Goal: Information Seeking & Learning: Learn about a topic

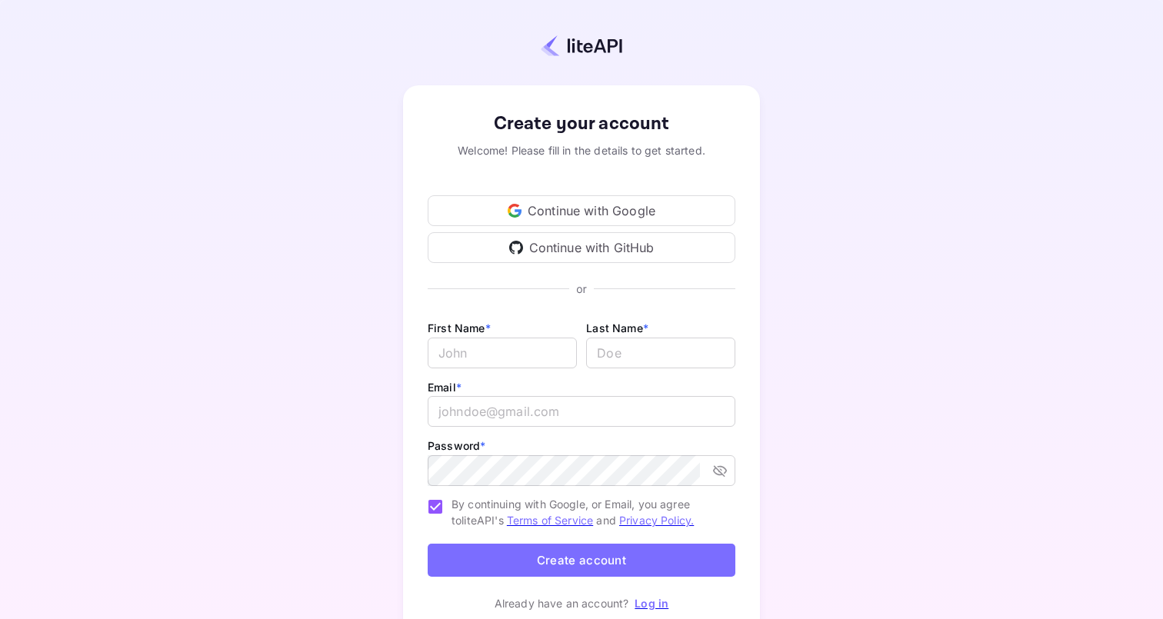
click at [577, 245] on div "Continue with GitHub" at bounding box center [581, 247] width 308 height 31
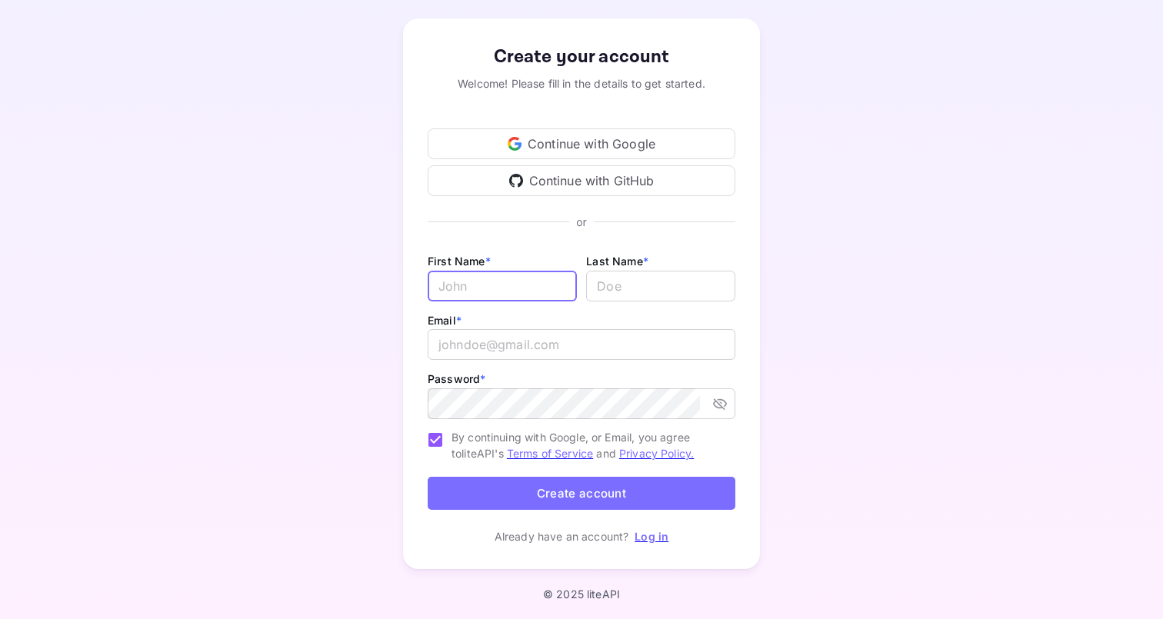
click at [503, 286] on input "Email *" at bounding box center [501, 286] width 149 height 31
type input "Ы"
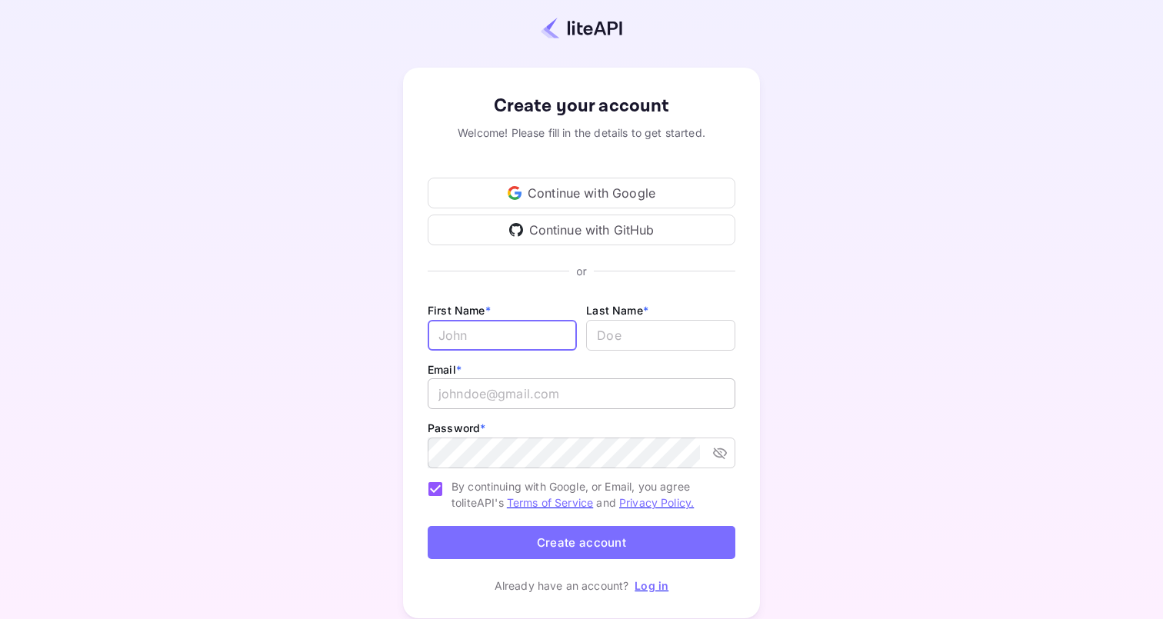
scroll to position [8, 0]
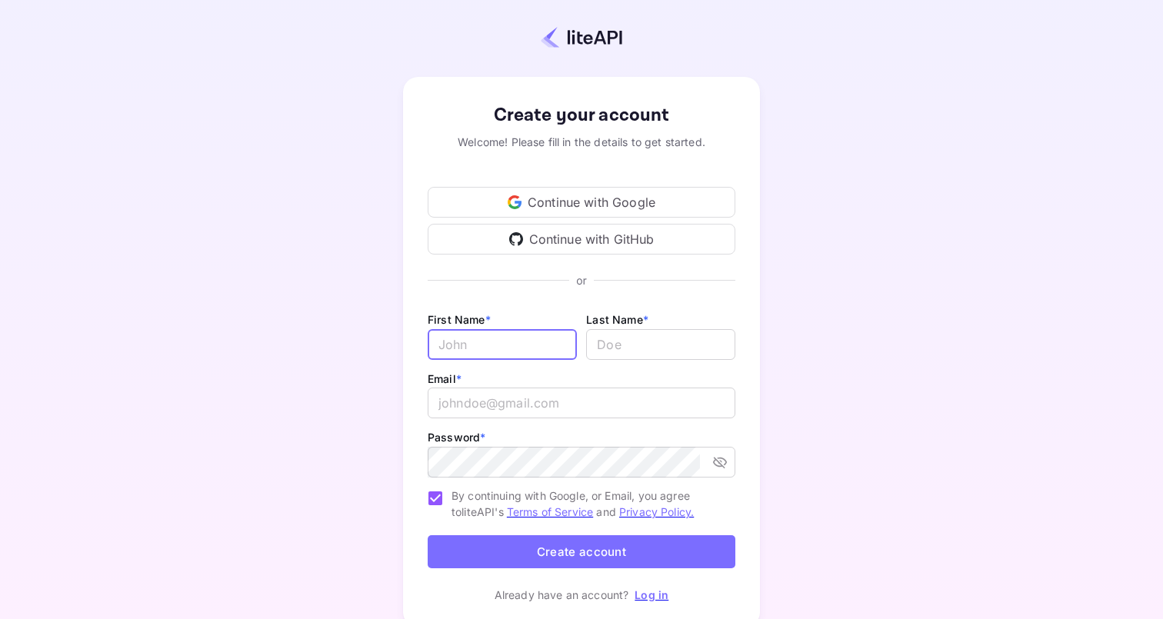
click at [647, 588] on link "Log in" at bounding box center [651, 594] width 34 height 13
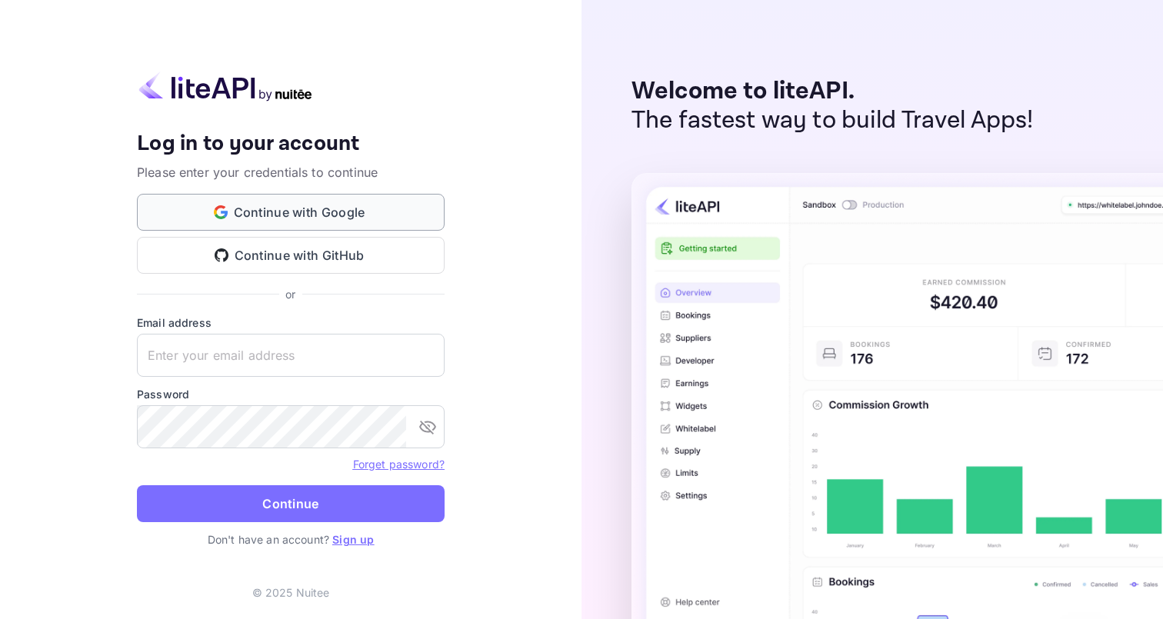
click at [390, 205] on button "Continue with Google" at bounding box center [291, 212] width 308 height 37
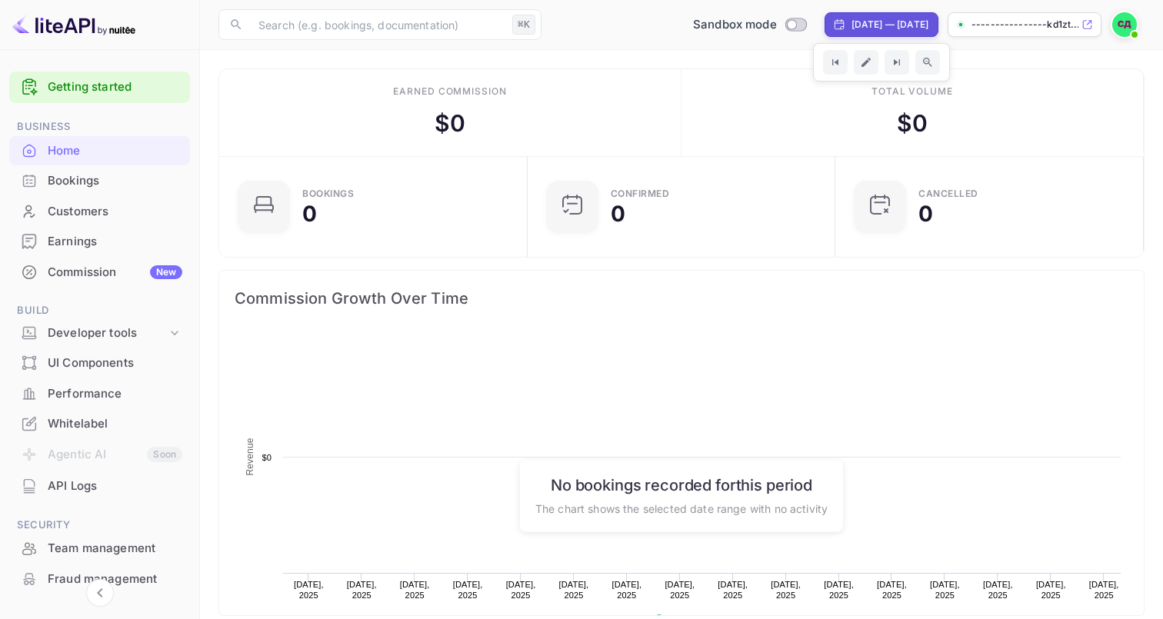
scroll to position [250, 299]
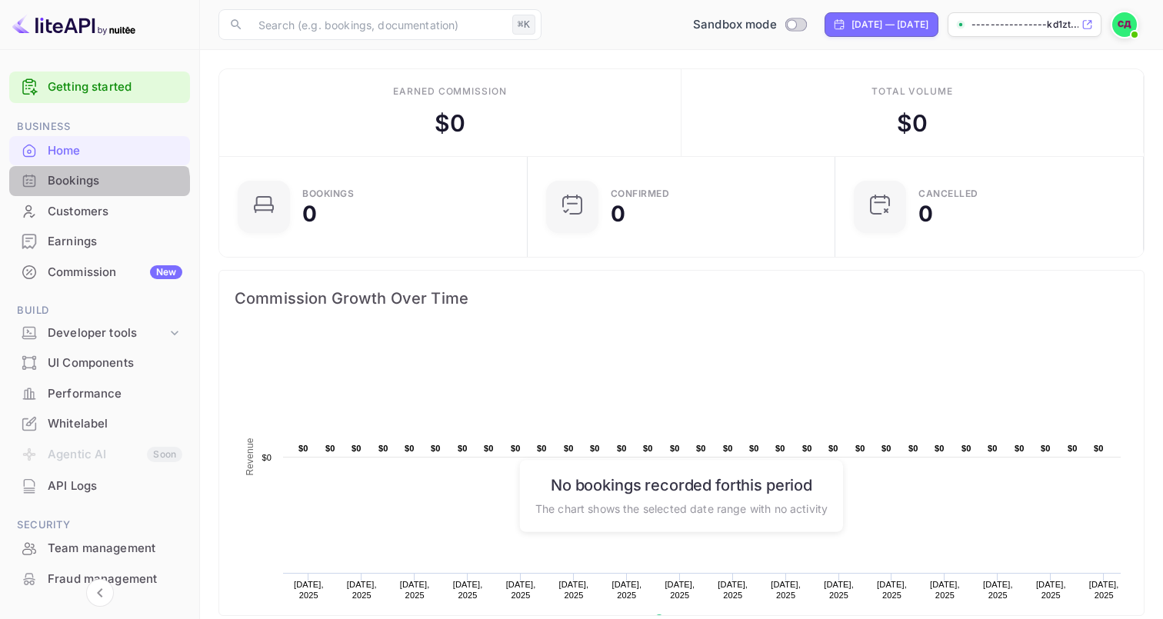
click at [72, 190] on div "Bookings" at bounding box center [99, 181] width 181 height 30
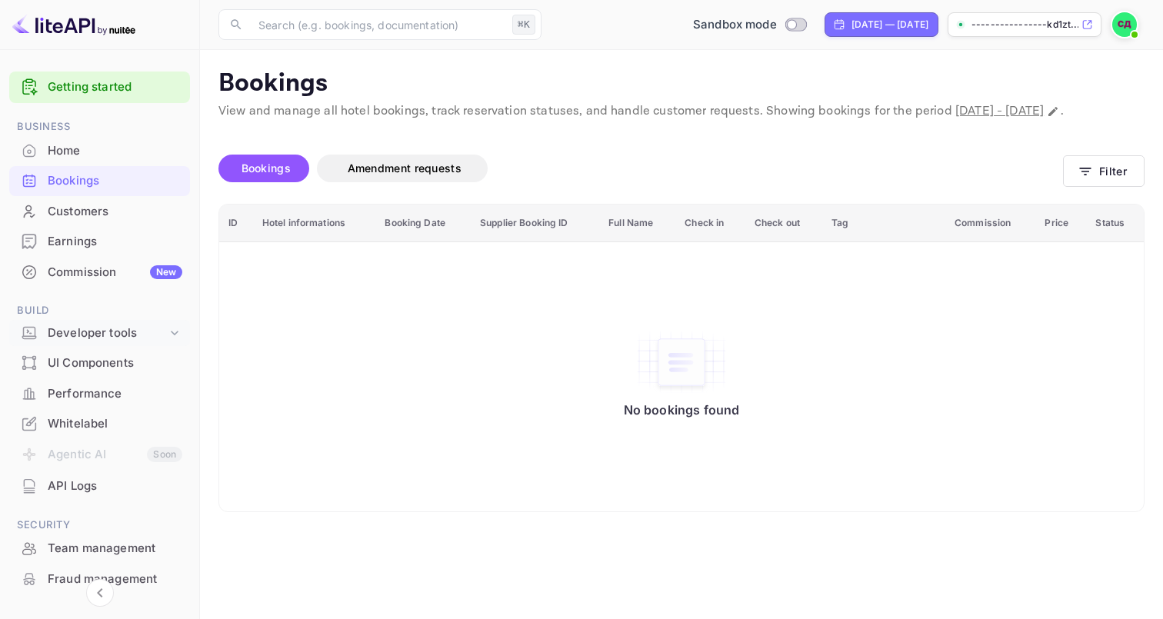
click at [101, 332] on div "Developer tools" at bounding box center [107, 333] width 119 height 18
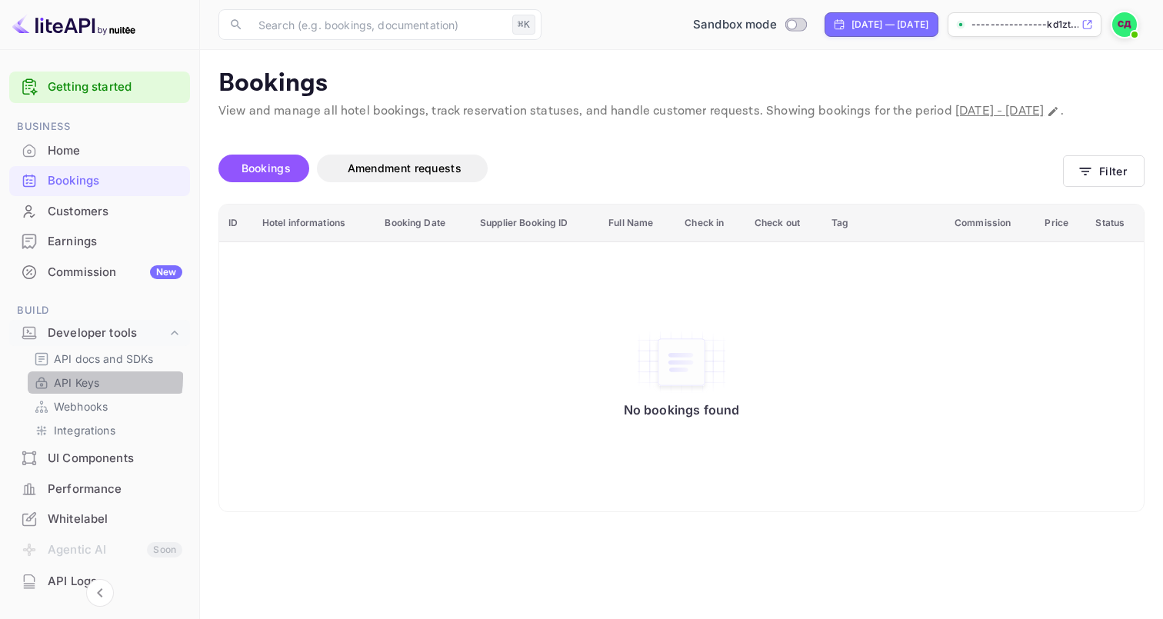
click at [80, 378] on p "API Keys" at bounding box center [76, 382] width 45 height 16
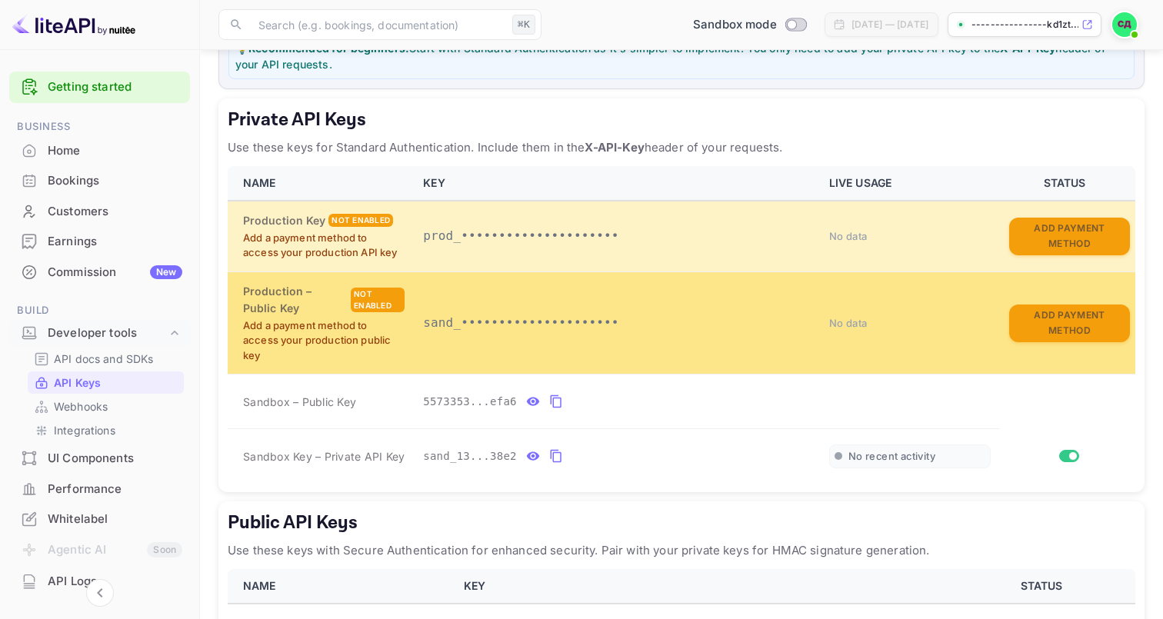
scroll to position [237, 0]
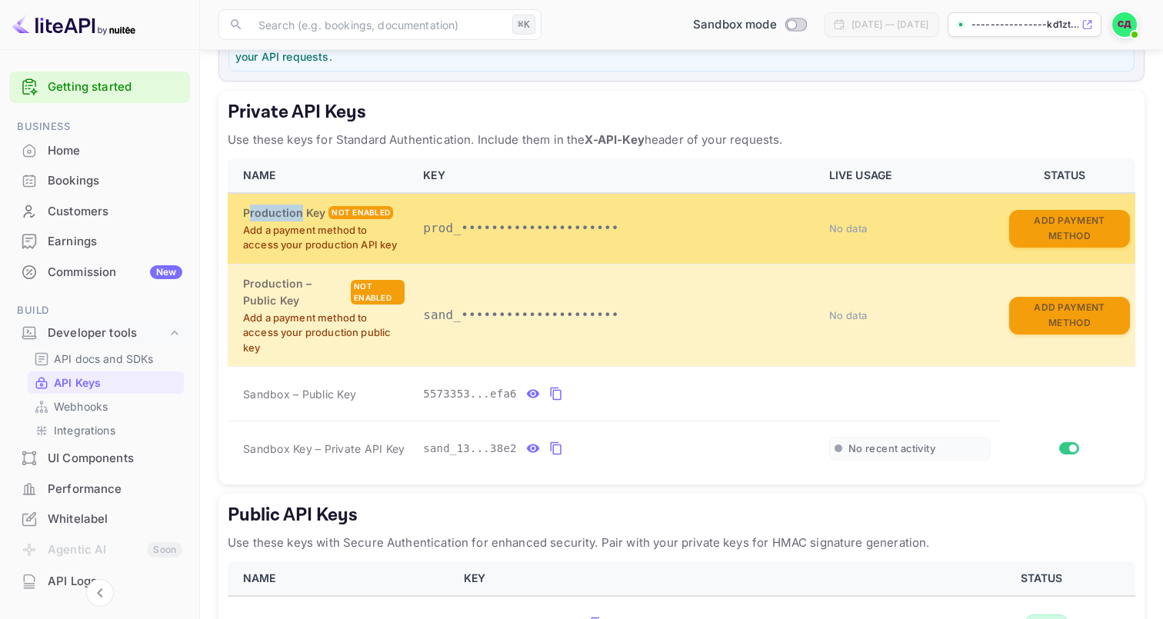
drag, startPoint x: 247, startPoint y: 210, endPoint x: 299, endPoint y: 213, distance: 52.4
click at [299, 213] on h6 "Production Key" at bounding box center [284, 213] width 82 height 17
drag, startPoint x: 258, startPoint y: 241, endPoint x: 328, endPoint y: 242, distance: 70.8
click at [328, 242] on p "Add a payment method to access your production API key" at bounding box center [323, 238] width 161 height 30
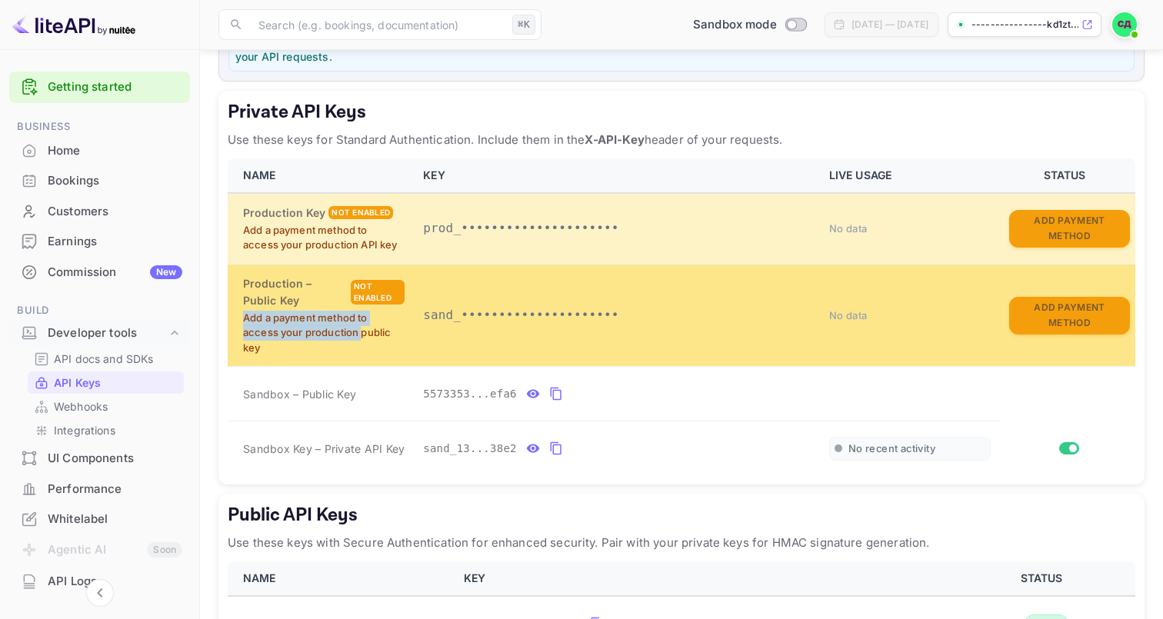
drag, startPoint x: 236, startPoint y: 316, endPoint x: 363, endPoint y: 331, distance: 127.7
click at [363, 331] on td "Production – Public Key Not enabled Add a payment method to access your product…" at bounding box center [321, 315] width 186 height 102
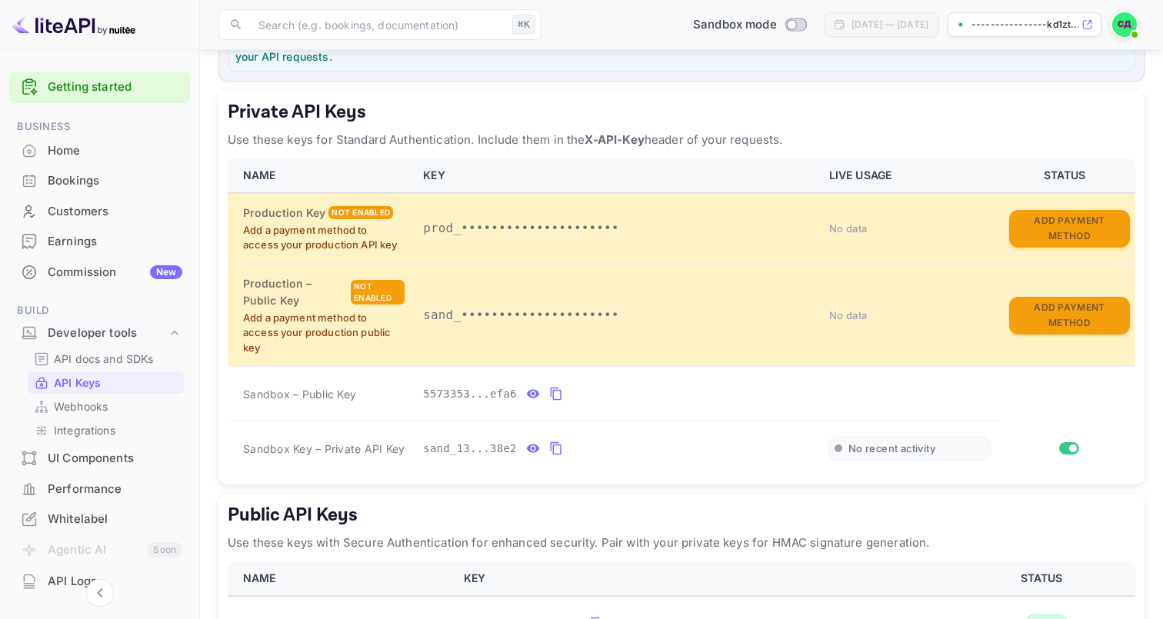
click at [581, 142] on p "Use these keys for Standard Authentication. Include them in the X-API-Key heade…" at bounding box center [681, 140] width 907 height 18
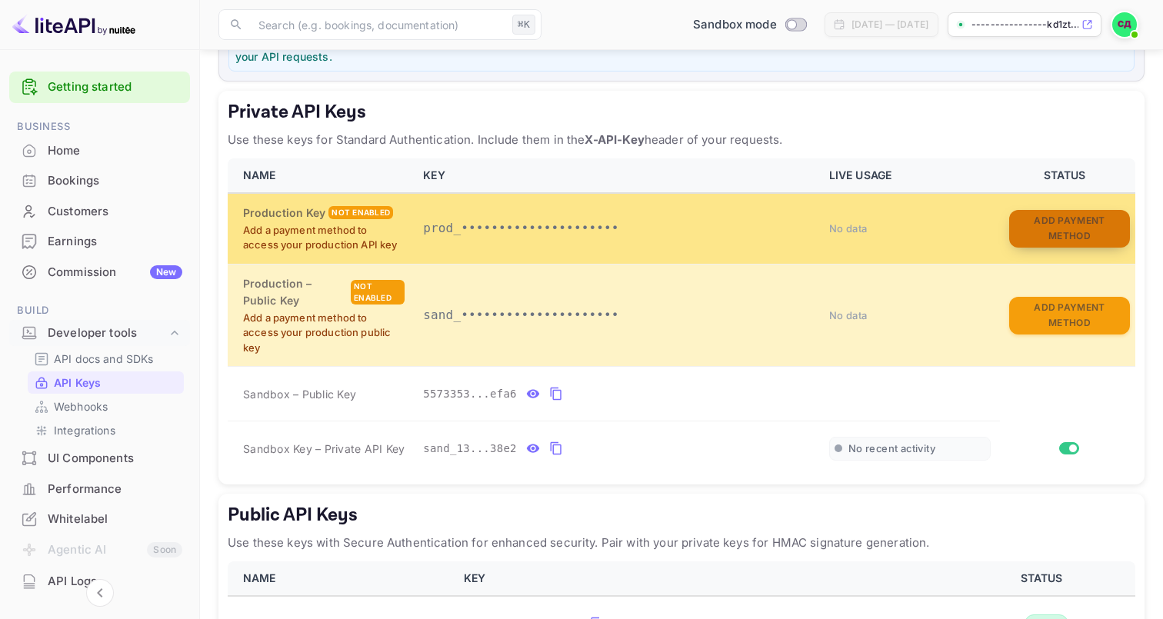
click at [1086, 225] on button "Add Payment Method" at bounding box center [1069, 229] width 121 height 38
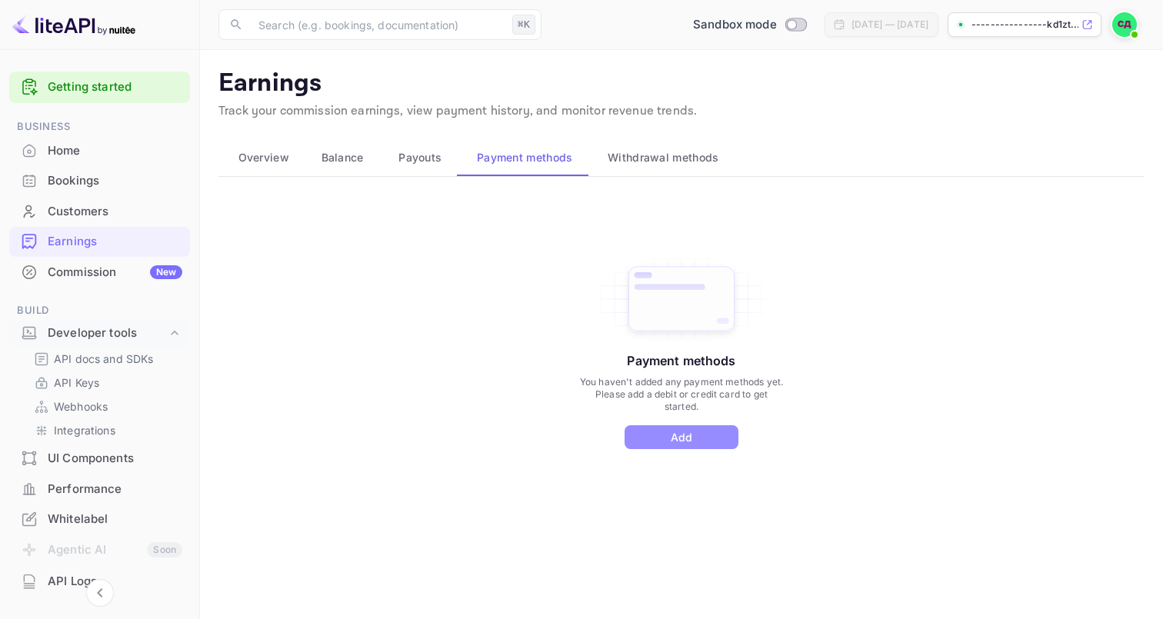
click at [694, 426] on button "Add" at bounding box center [681, 437] width 114 height 24
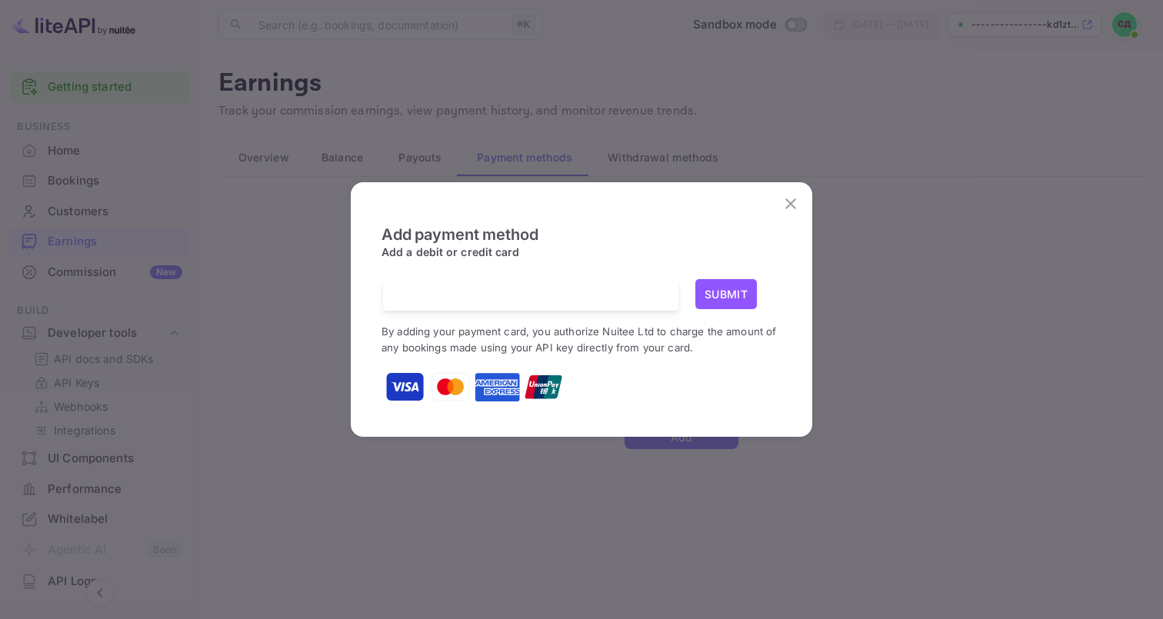
click at [731, 298] on button "Submit" at bounding box center [726, 294] width 62 height 30
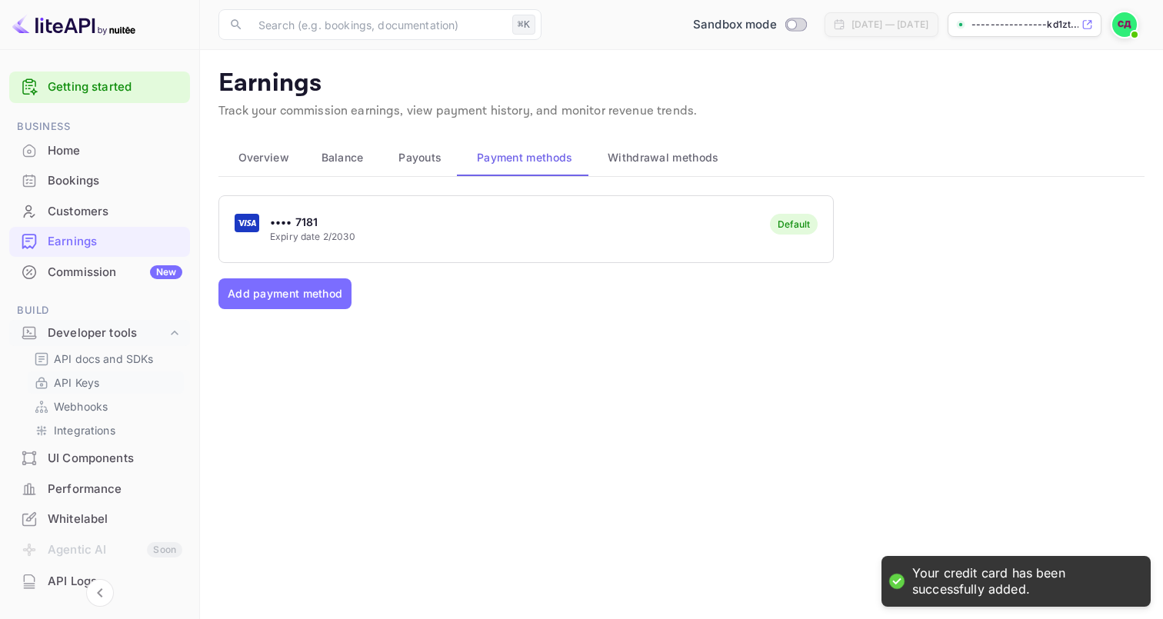
click at [81, 384] on p "API Keys" at bounding box center [76, 382] width 45 height 16
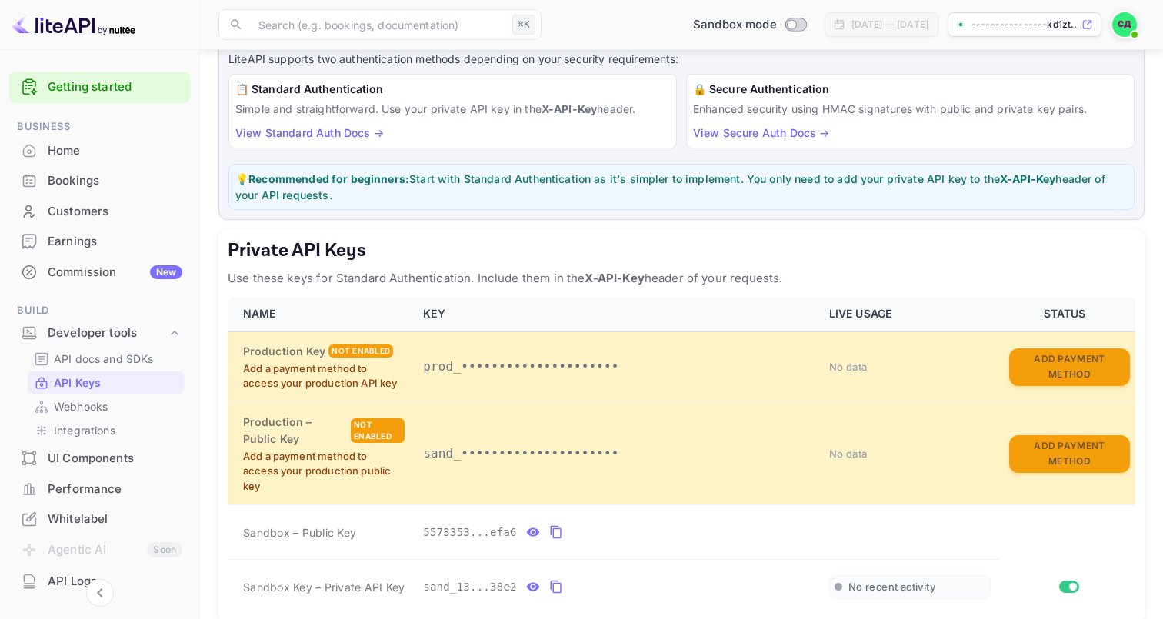
scroll to position [147, 0]
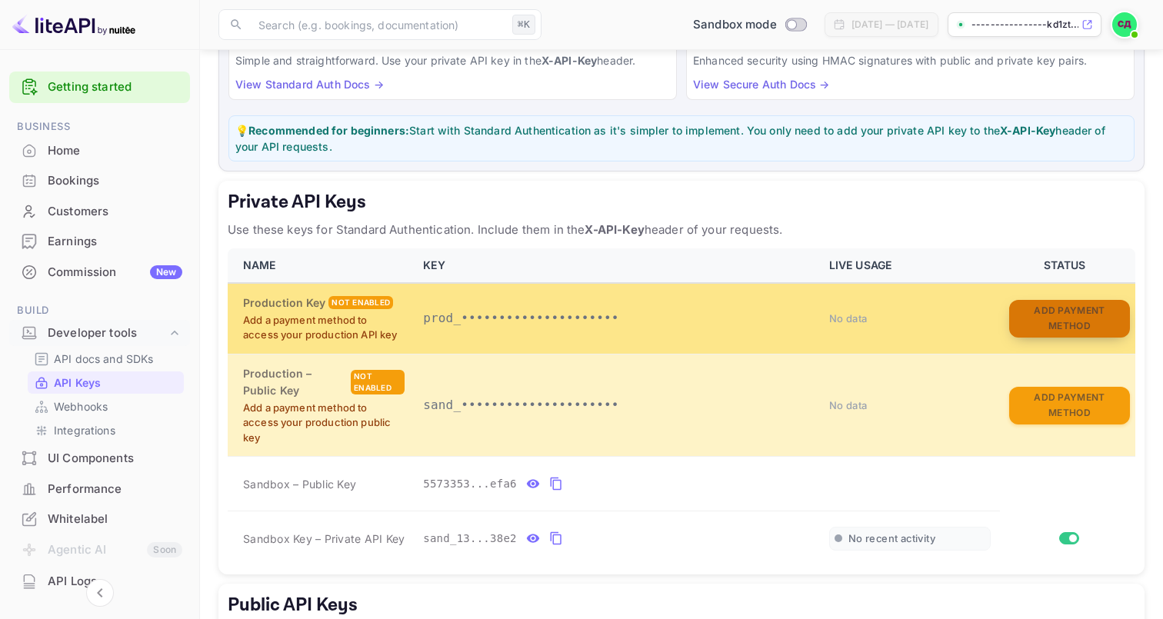
click at [1063, 324] on button "Add Payment Method" at bounding box center [1069, 319] width 121 height 38
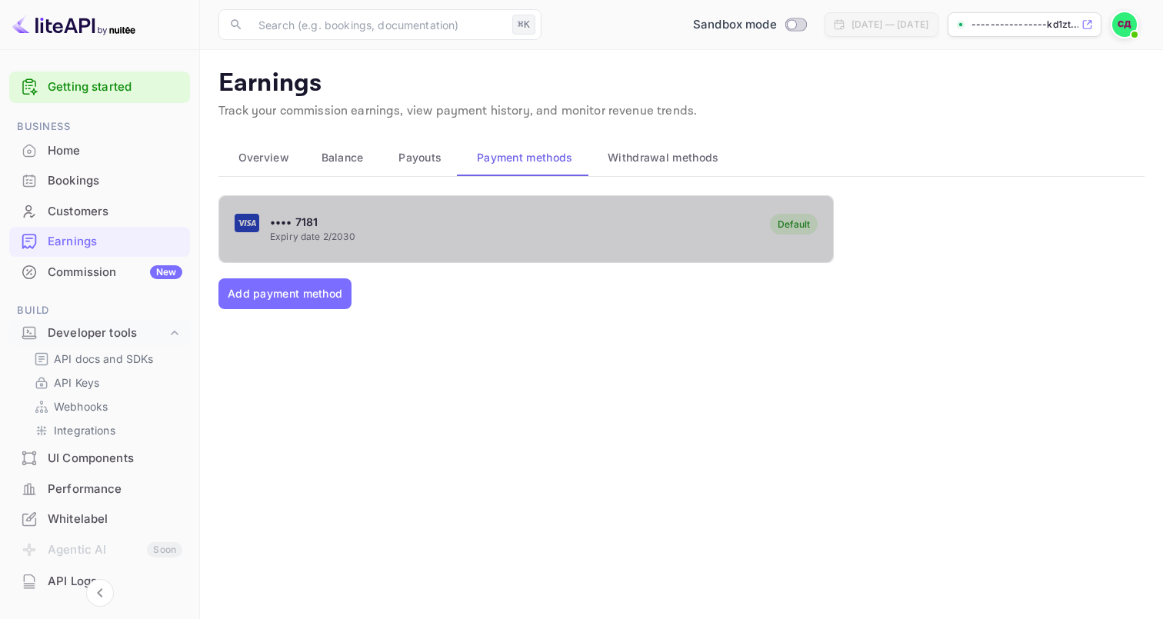
click at [488, 247] on div "•••• 7181 Expiry date 2/2030 Default" at bounding box center [526, 228] width 614 height 61
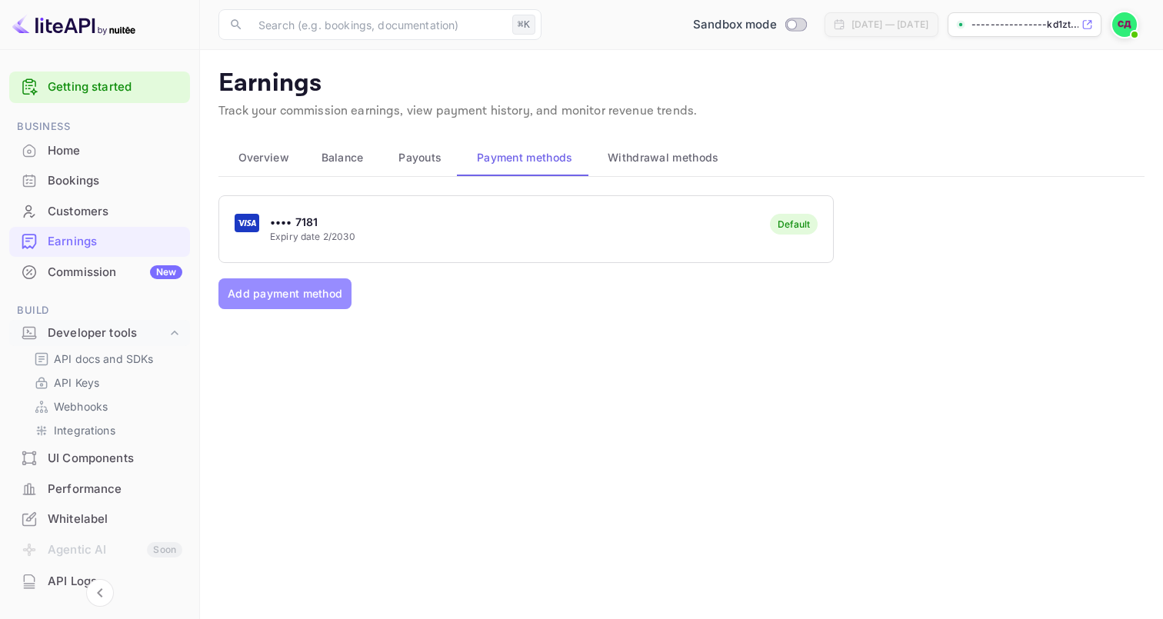
click at [301, 293] on button "Add payment method" at bounding box center [284, 293] width 133 height 31
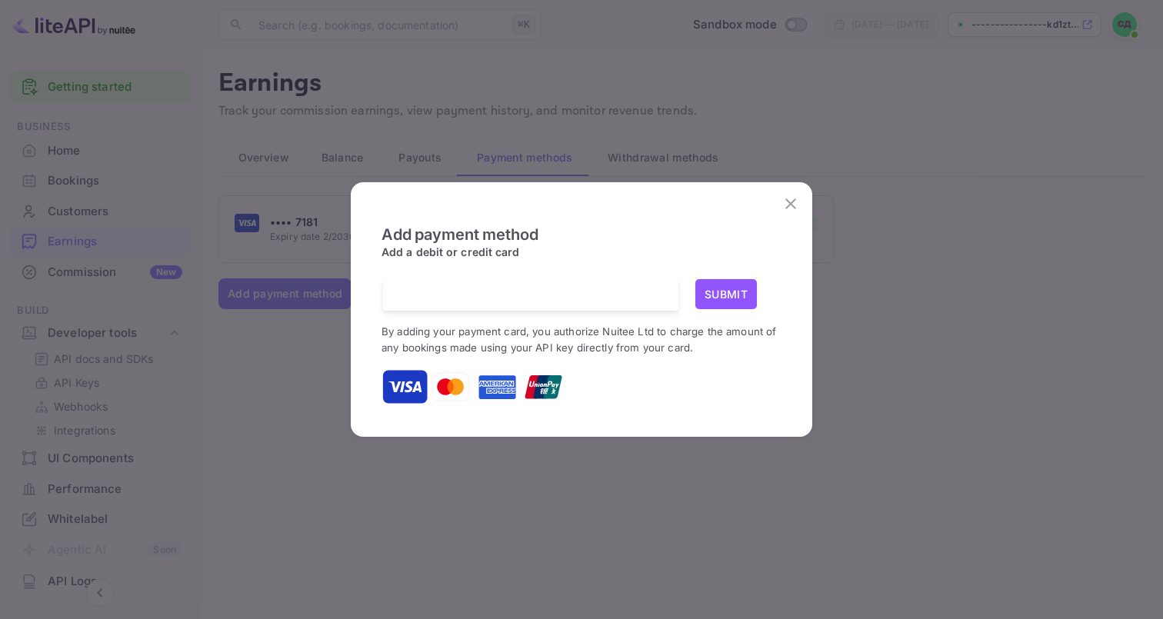
click at [790, 209] on icon "close" at bounding box center [790, 204] width 18 height 18
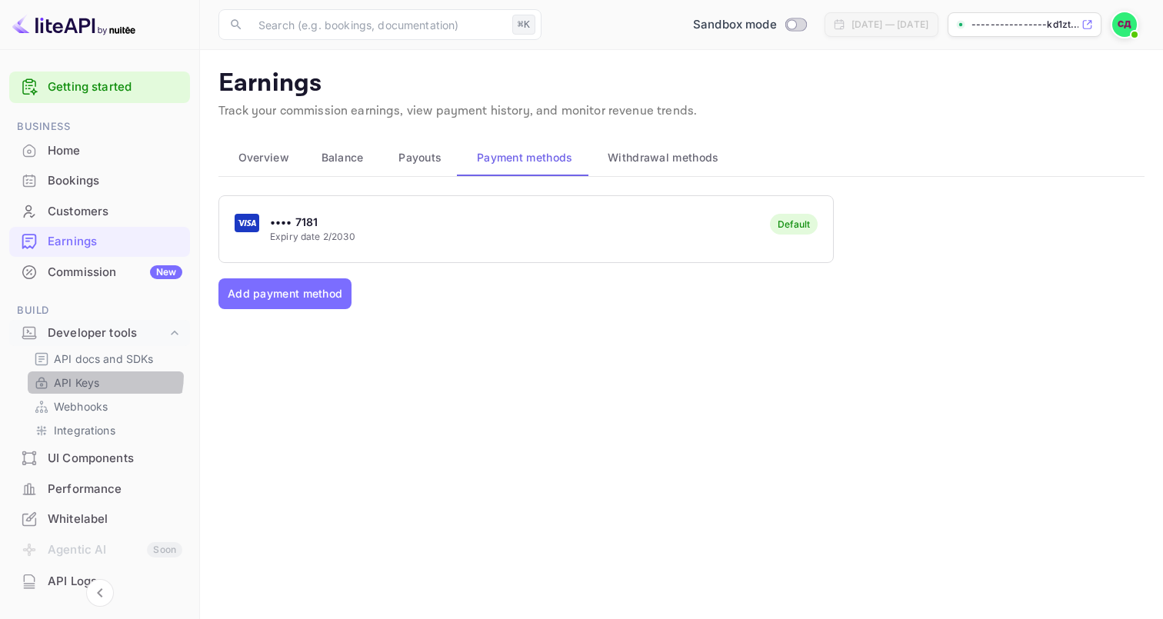
click at [89, 374] on p "API Keys" at bounding box center [76, 382] width 45 height 16
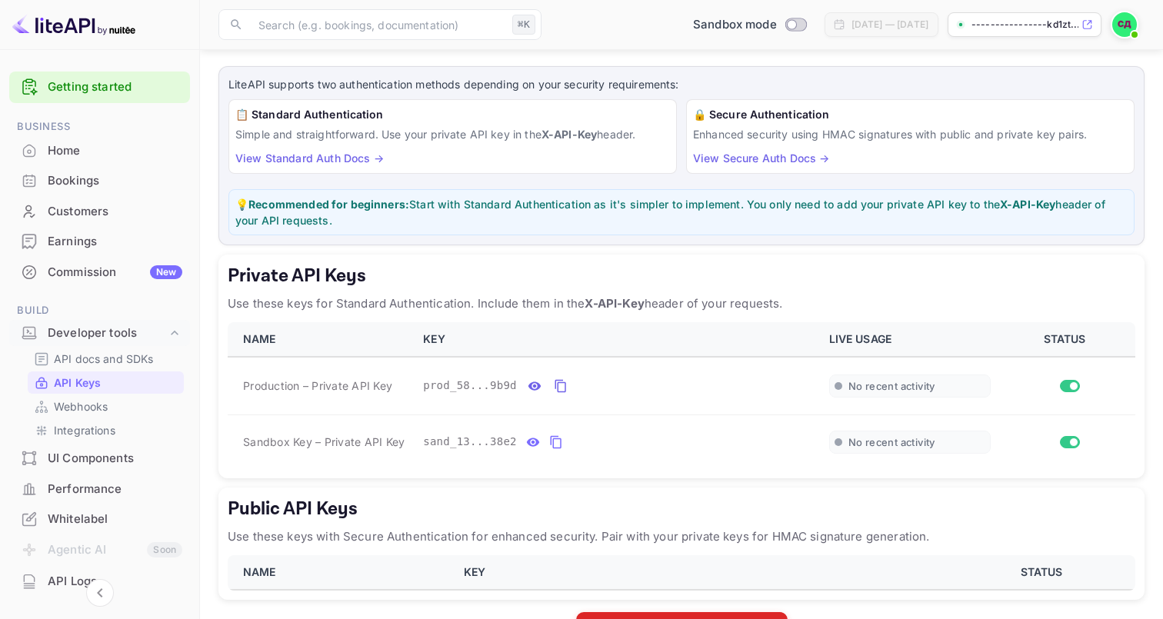
scroll to position [123, 0]
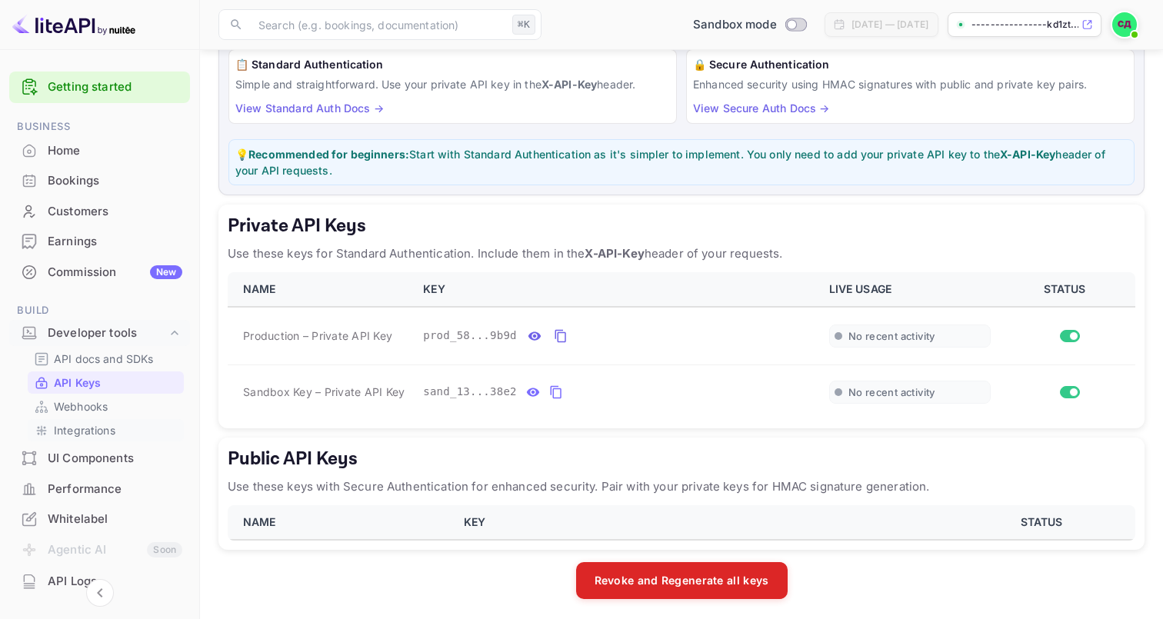
click at [98, 427] on p "Integrations" at bounding box center [85, 430] width 62 height 16
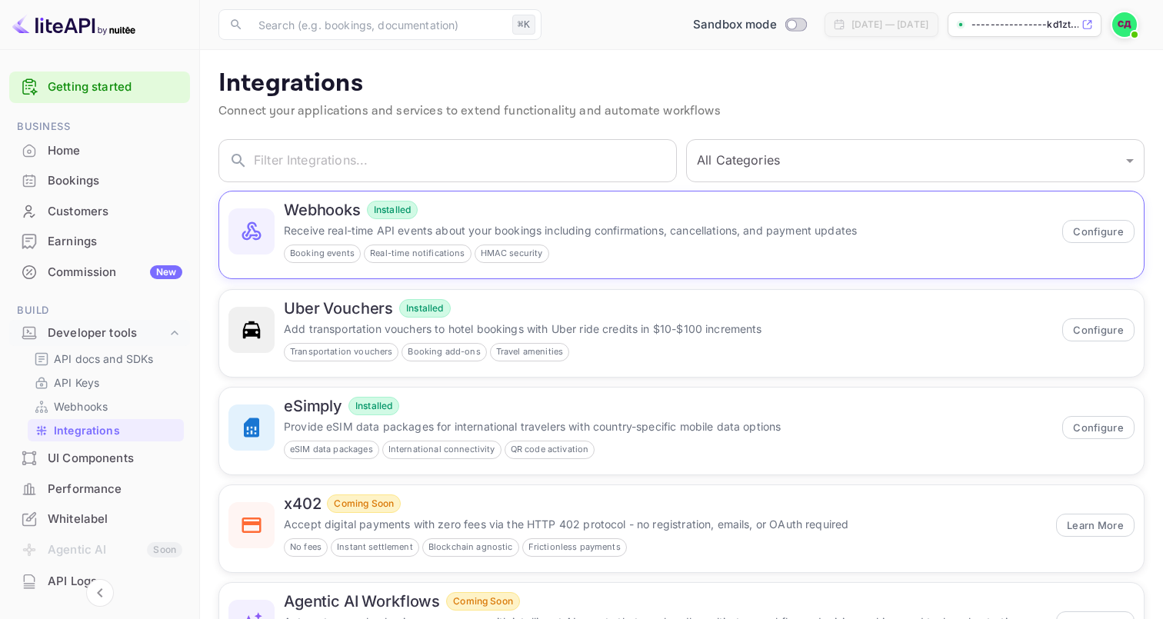
click at [875, 230] on p "Receive real-time API events about your bookings including confirmations, cance…" at bounding box center [668, 230] width 769 height 16
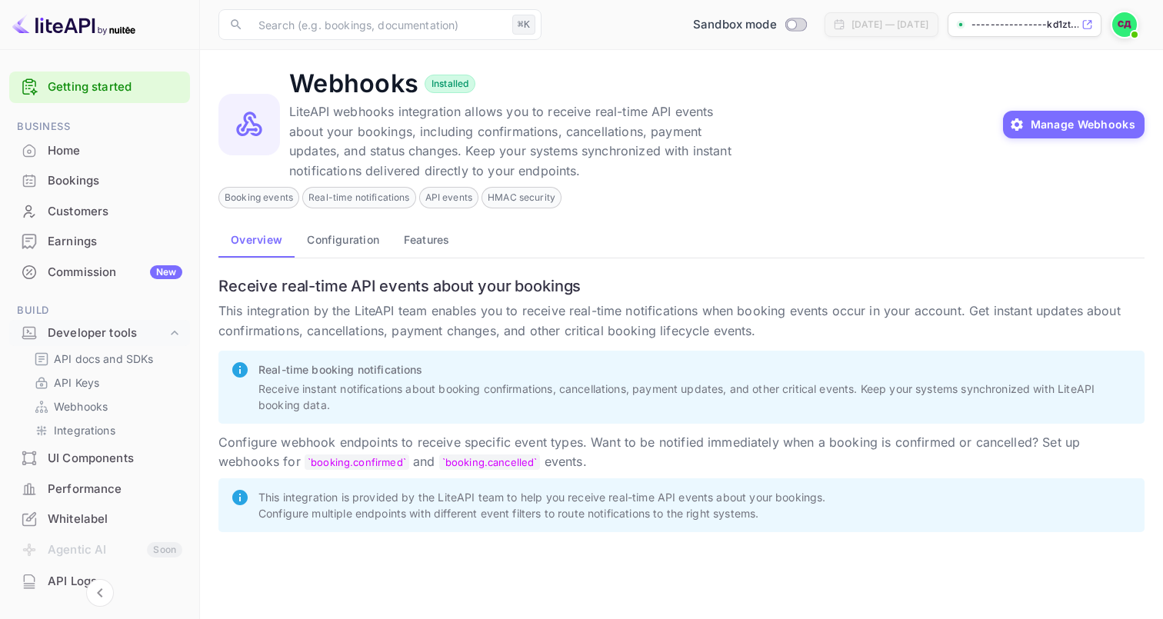
click at [335, 237] on button "Configuration" at bounding box center [342, 239] width 97 height 37
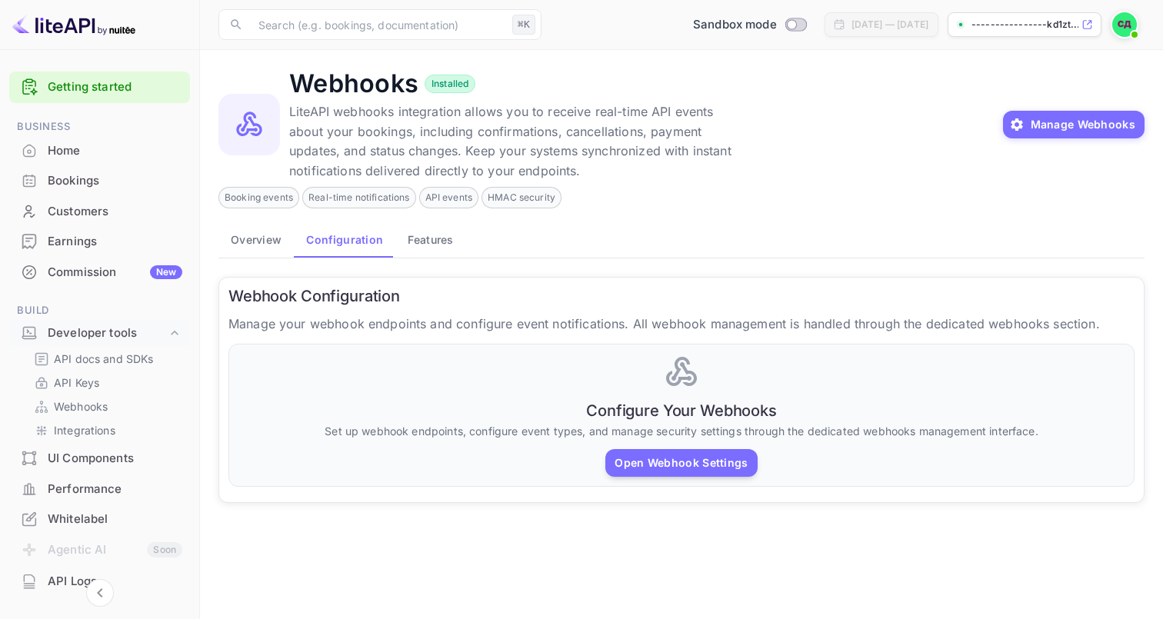
click at [412, 237] on button "Features" at bounding box center [430, 239] width 70 height 37
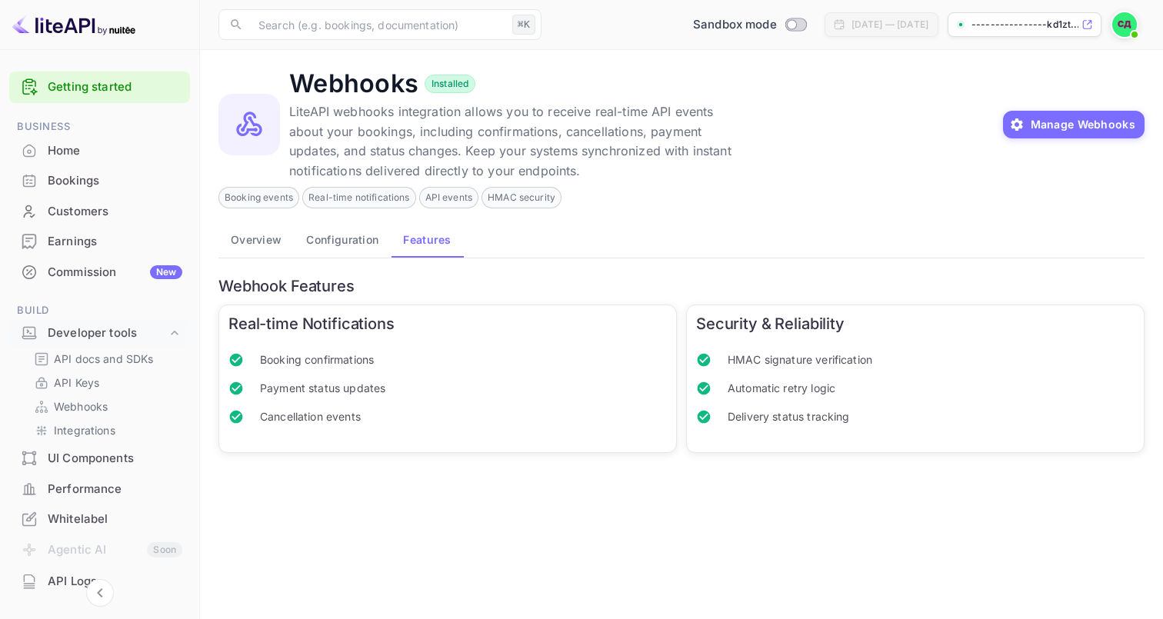
click at [267, 239] on button "Overview" at bounding box center [255, 239] width 75 height 37
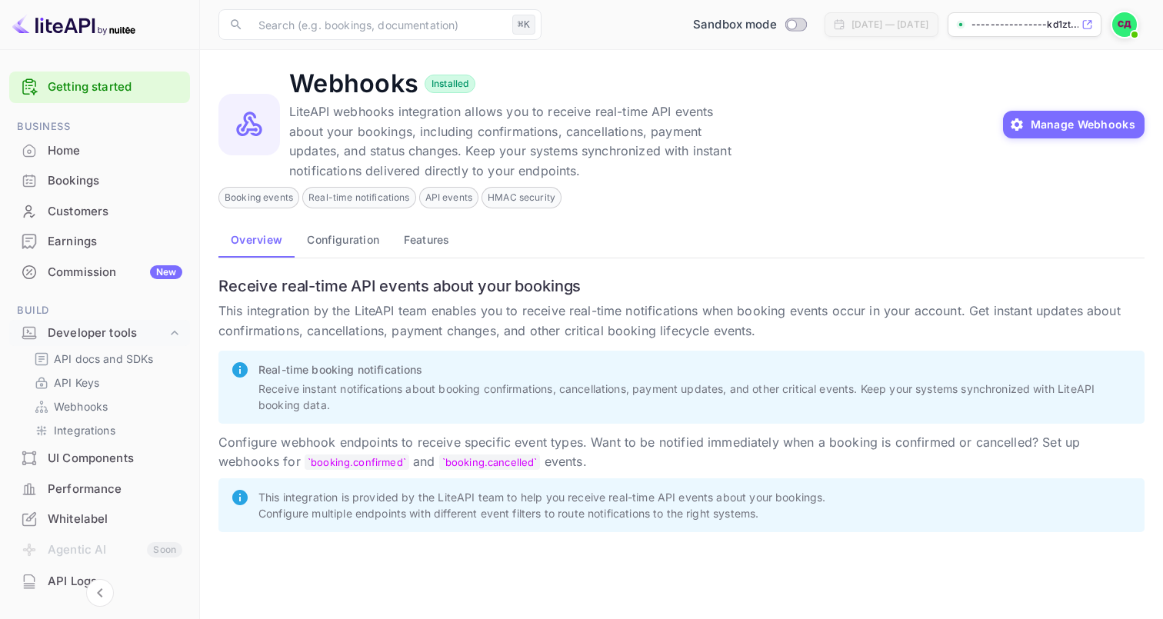
click at [86, 452] on div "UI Components" at bounding box center [115, 459] width 135 height 18
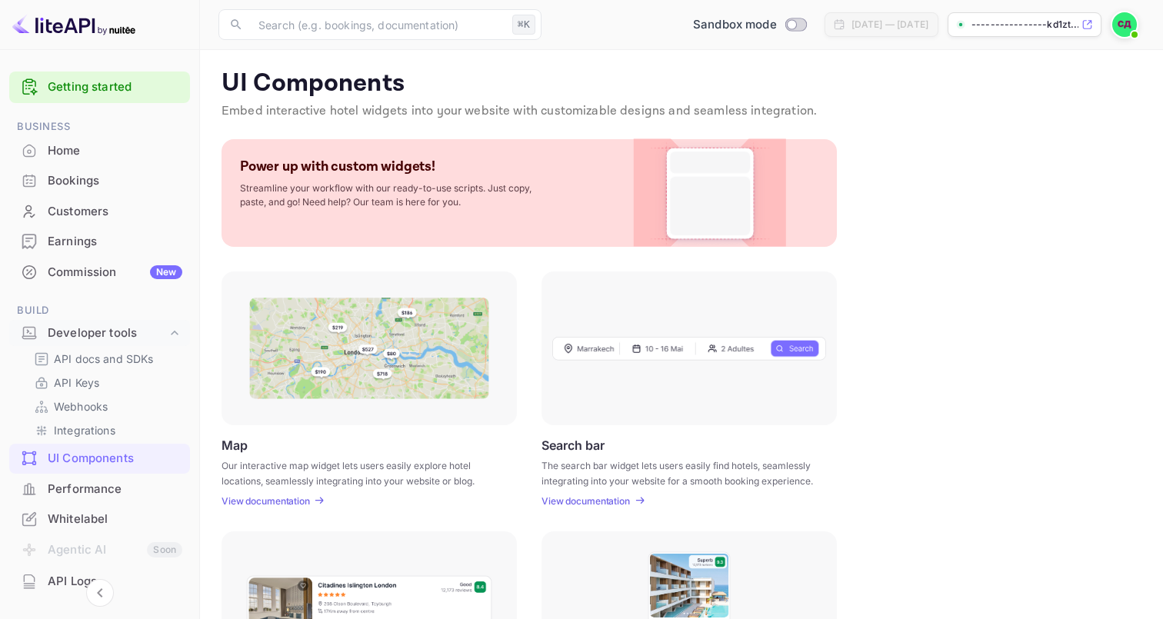
click at [279, 501] on p "View documentation" at bounding box center [265, 501] width 88 height 12
click at [82, 376] on p "API Keys" at bounding box center [76, 382] width 45 height 16
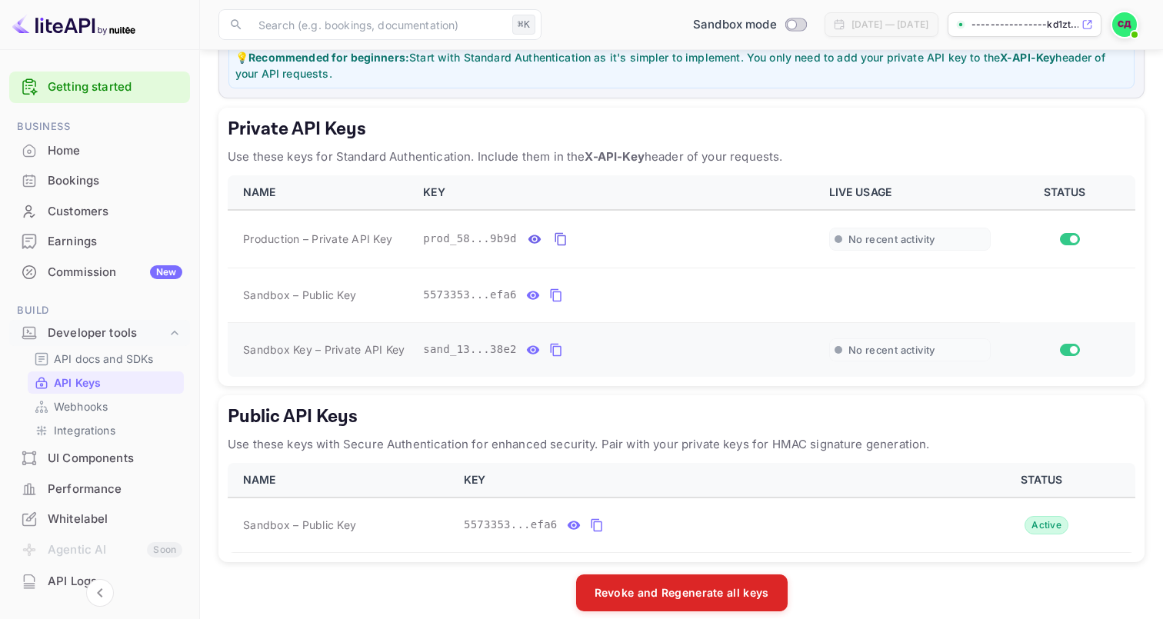
scroll to position [237, 0]
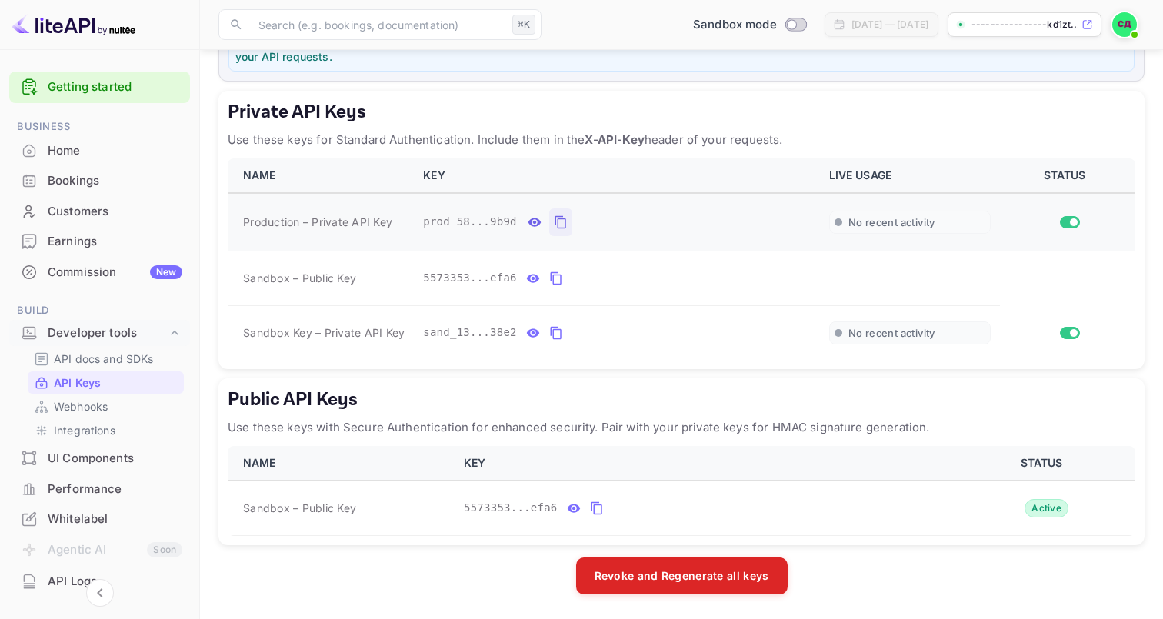
click at [557, 220] on icon "private api keys table" at bounding box center [561, 222] width 14 height 18
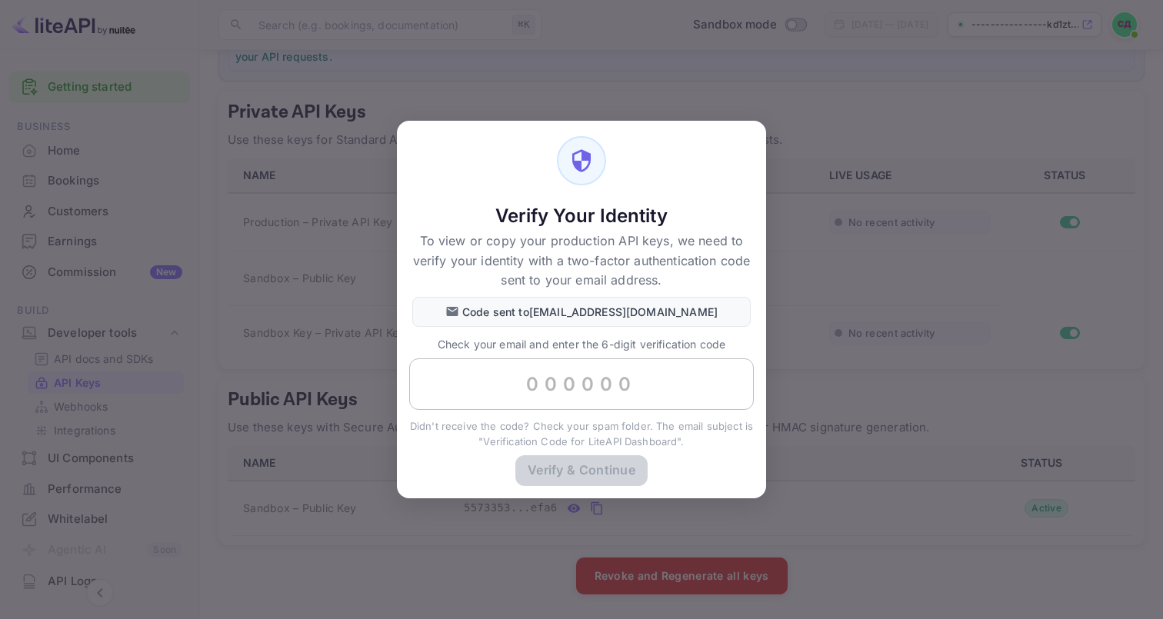
click at [577, 386] on input "text" at bounding box center [581, 384] width 344 height 52
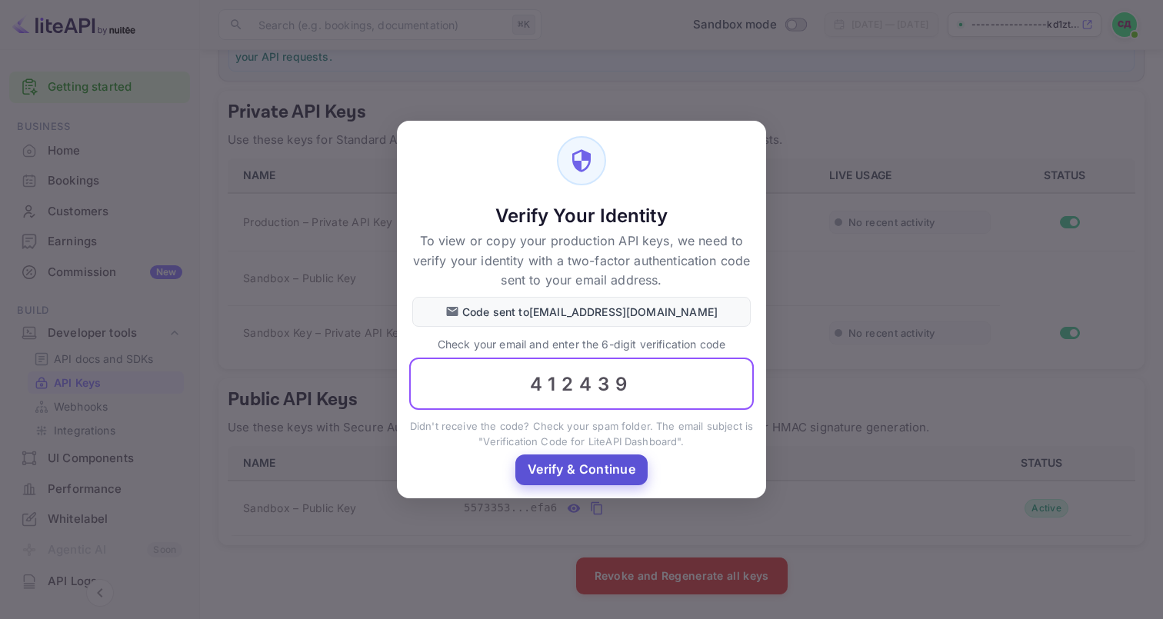
type input "412439"
click at [607, 476] on button "Verify & Continue" at bounding box center [581, 469] width 132 height 30
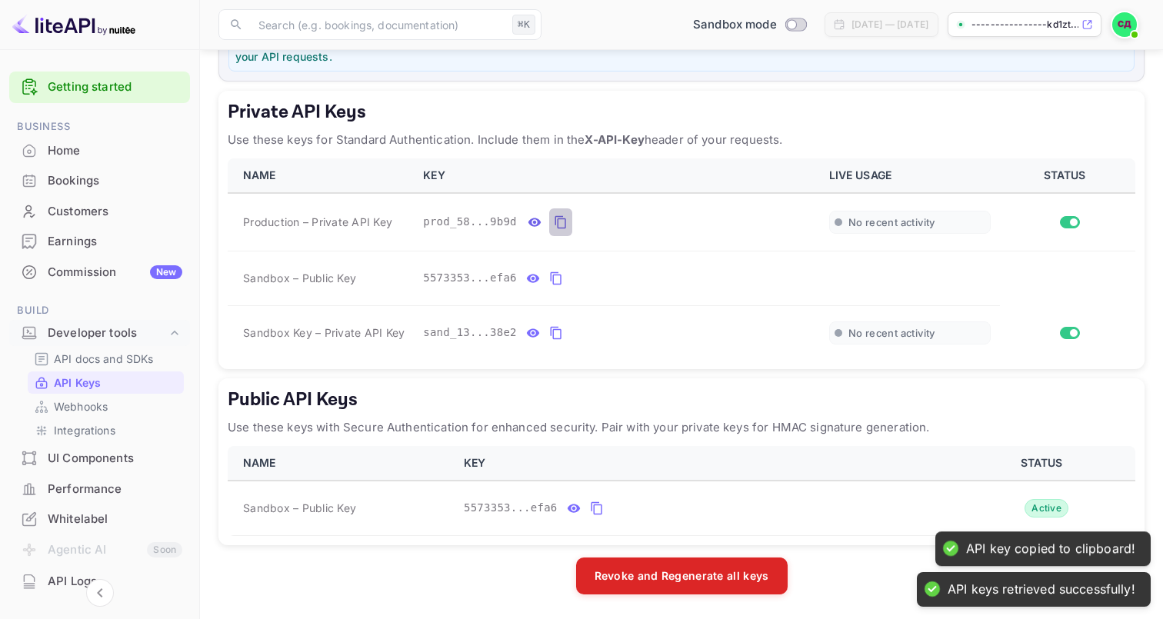
click at [549, 222] on button "private api keys table" at bounding box center [560, 222] width 23 height 28
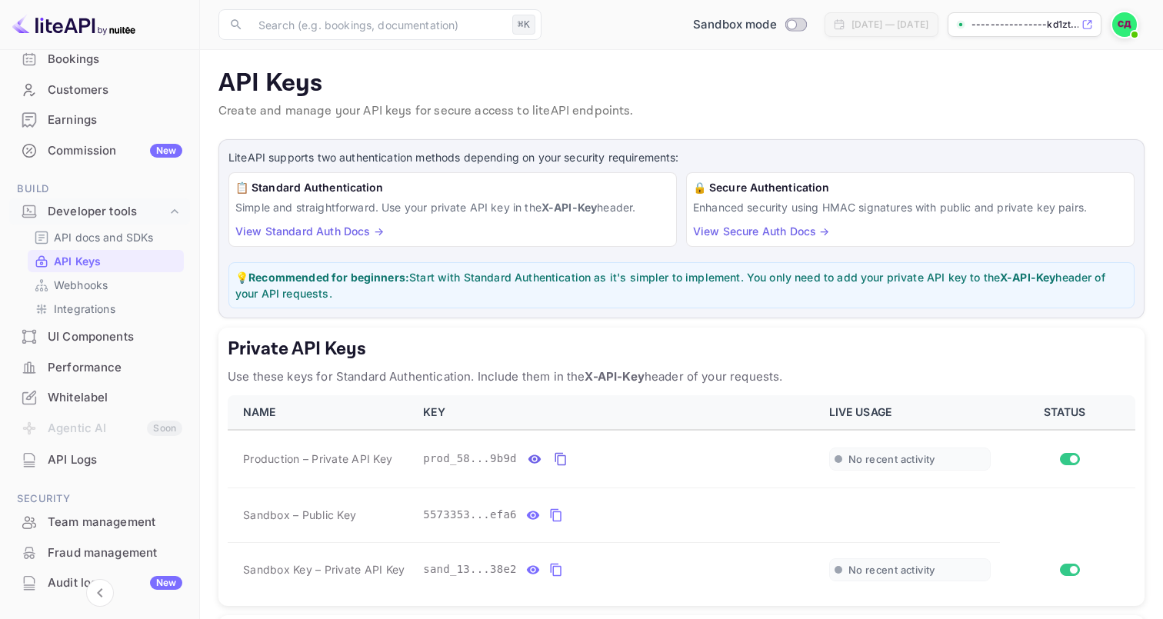
scroll to position [122, 0]
click at [110, 330] on div "UI Components" at bounding box center [115, 337] width 135 height 18
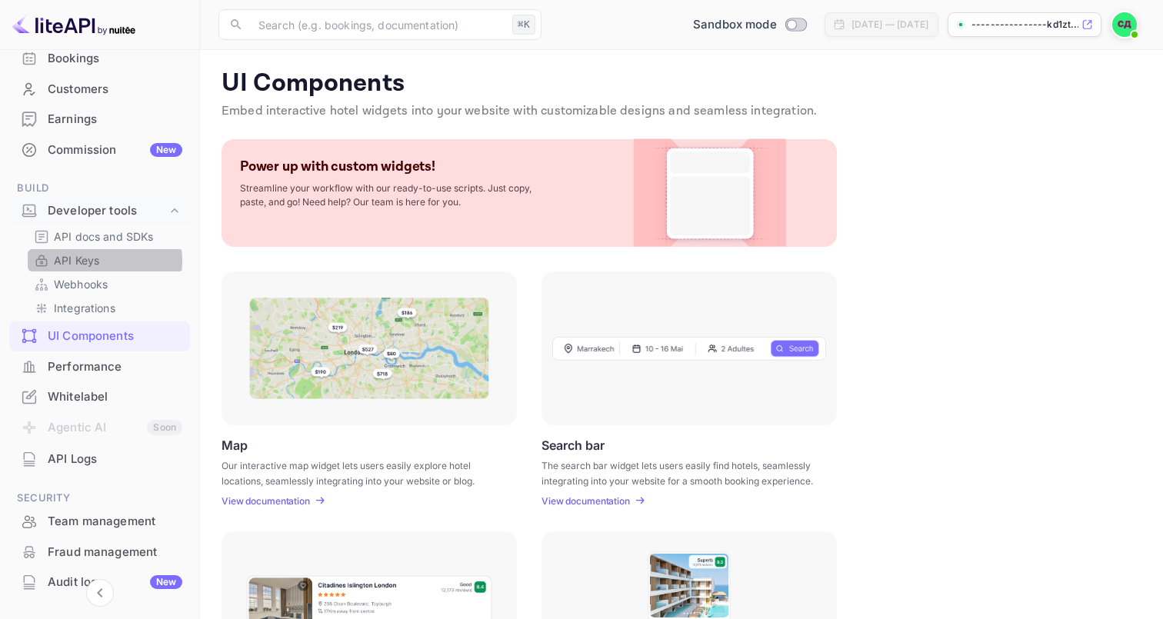
click at [97, 261] on p "API Keys" at bounding box center [76, 260] width 45 height 16
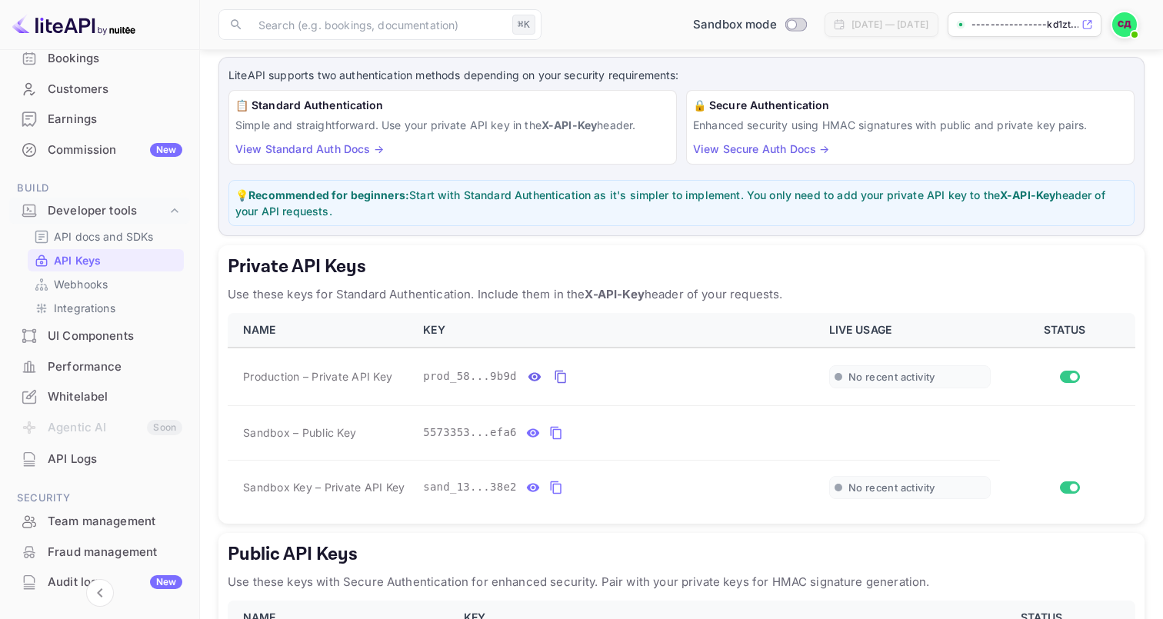
scroll to position [237, 0]
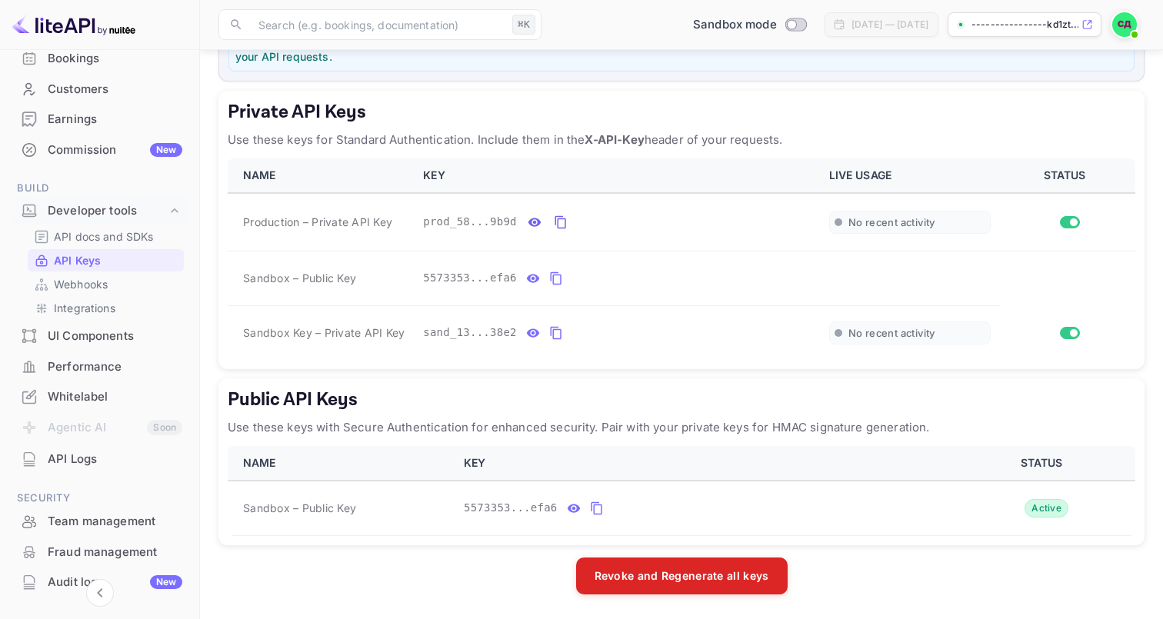
click at [85, 394] on div "Whitelabel" at bounding box center [115, 397] width 135 height 18
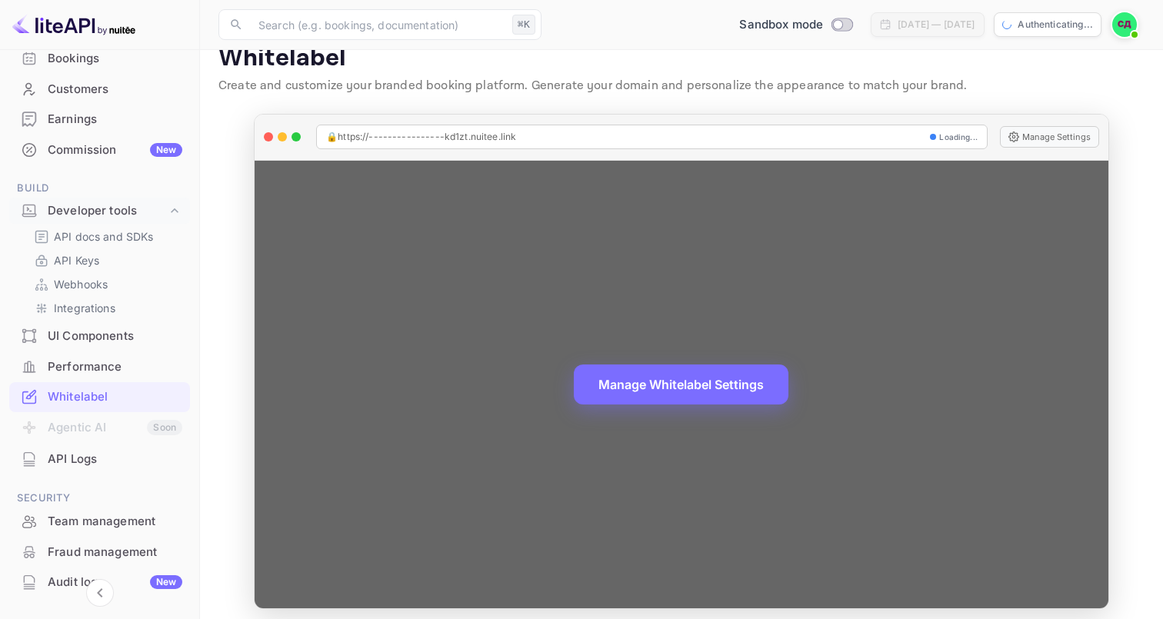
scroll to position [33, 0]
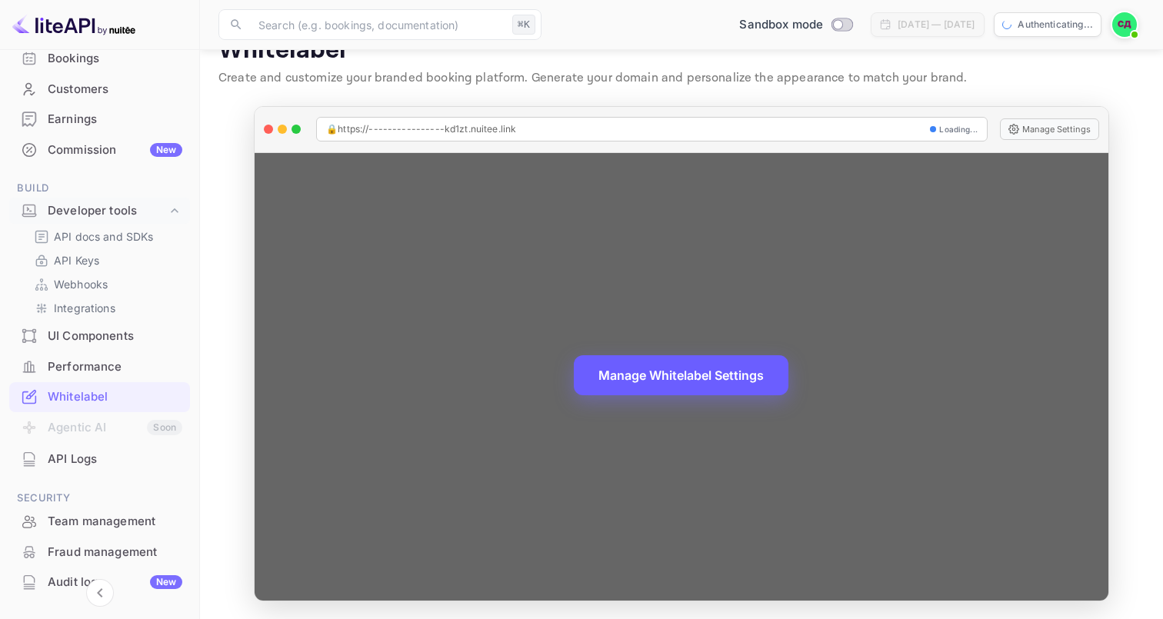
click at [668, 373] on button "Manage Whitelabel Settings" at bounding box center [681, 375] width 215 height 40
click at [665, 381] on button "Manage Whitelabel Settings" at bounding box center [681, 375] width 215 height 40
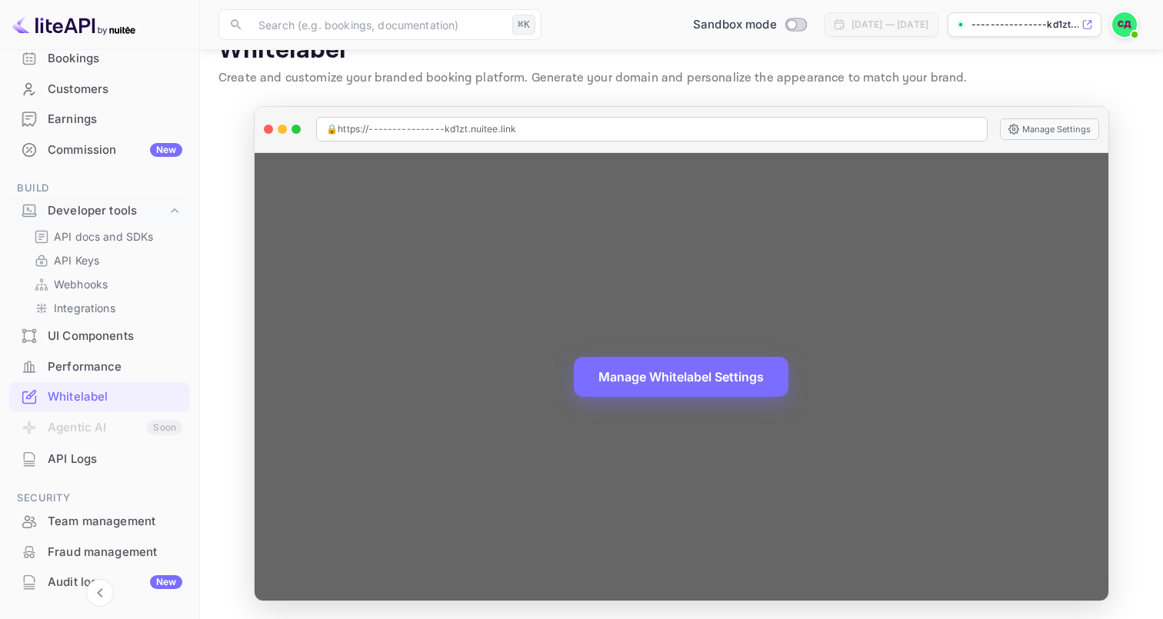
click at [570, 121] on div "🔒 https://----------------kd1zt.nuitee.link" at bounding box center [651, 129] width 671 height 25
click at [562, 131] on div "🔒 https://----------------kd1zt.nuitee.link" at bounding box center [651, 129] width 671 height 25
click at [681, 378] on button "Manage Whitelabel Settings" at bounding box center [681, 375] width 215 height 40
click at [453, 407] on div "Manage Whitelabel Settings" at bounding box center [680, 376] width 853 height 447
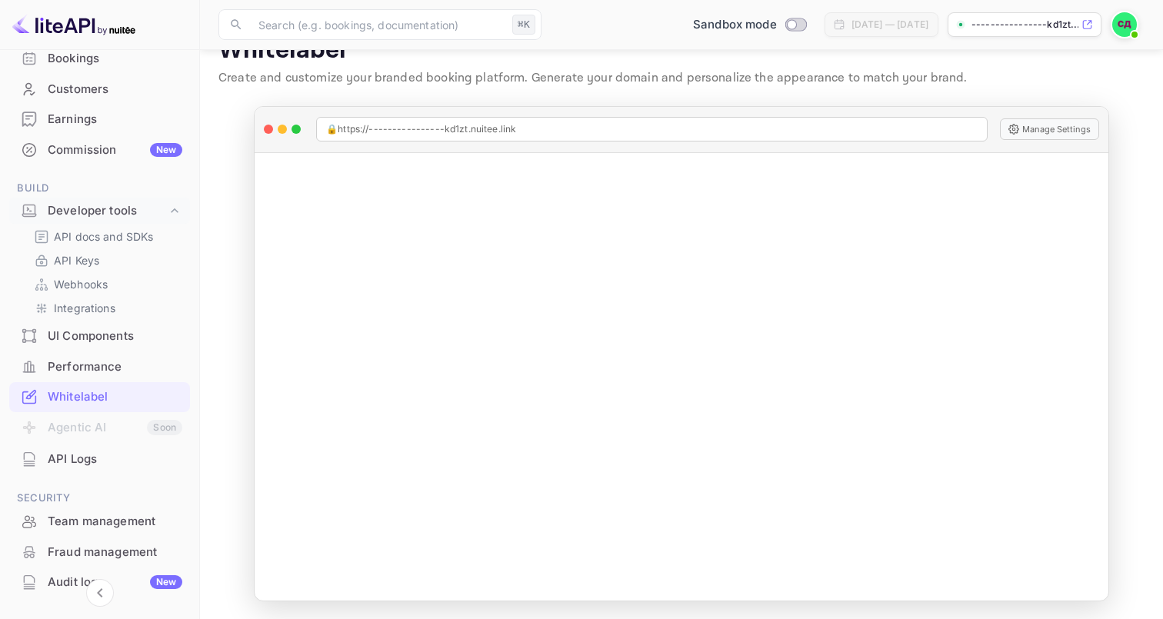
click at [121, 338] on div "UI Components" at bounding box center [115, 337] width 135 height 18
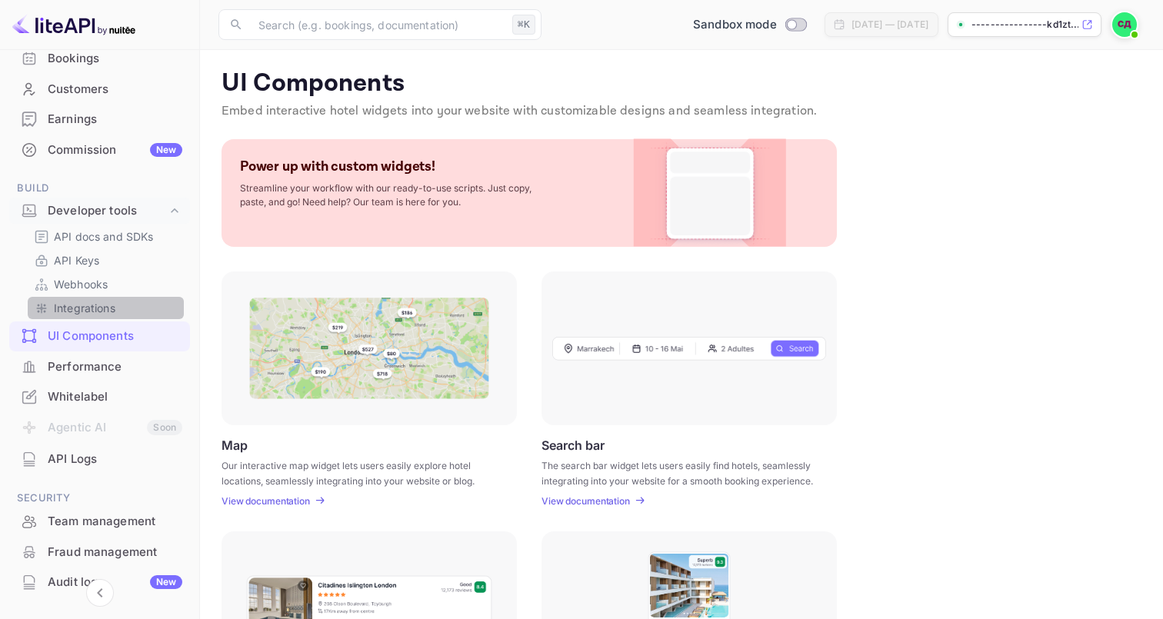
click at [116, 301] on link "Integrations" at bounding box center [106, 308] width 144 height 16
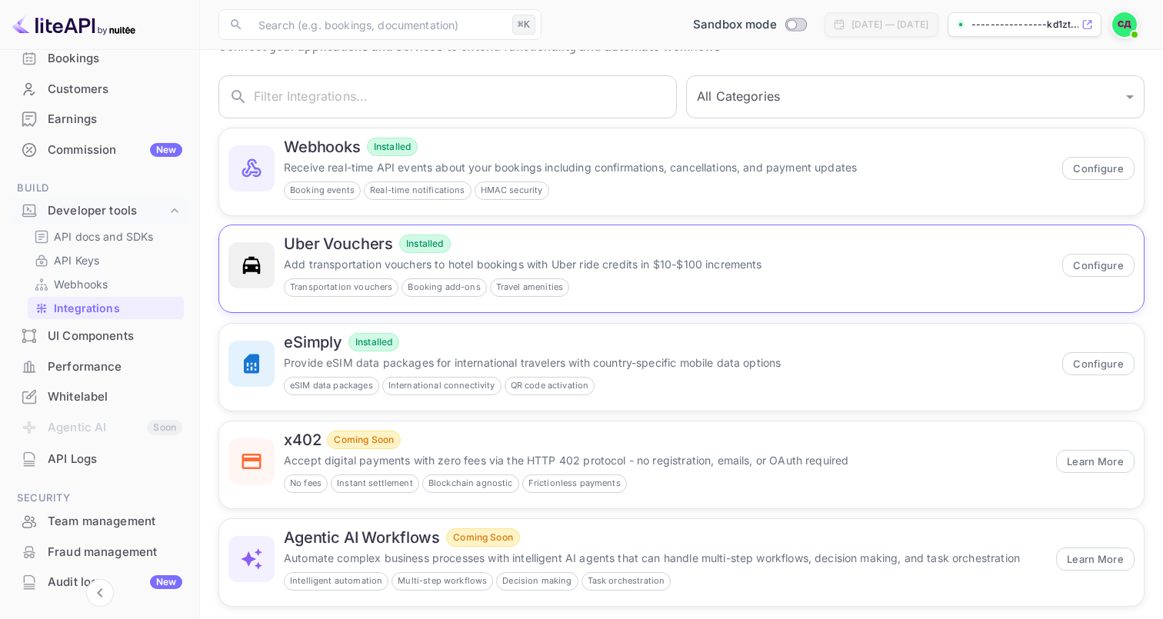
scroll to position [84, 0]
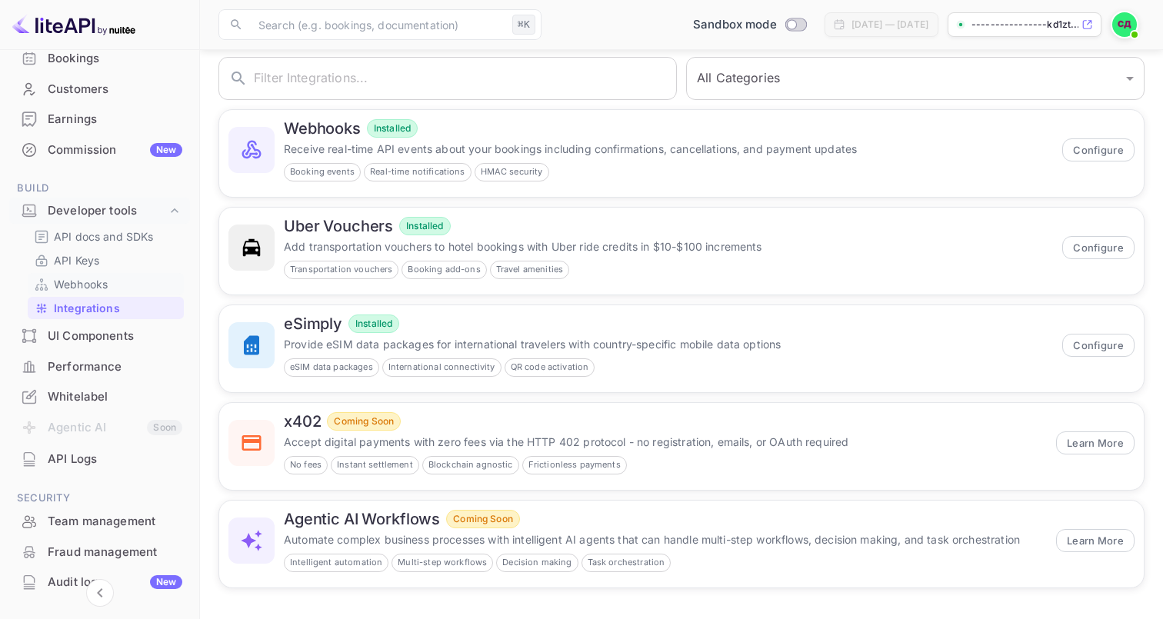
click at [63, 280] on p "Webhooks" at bounding box center [81, 284] width 54 height 16
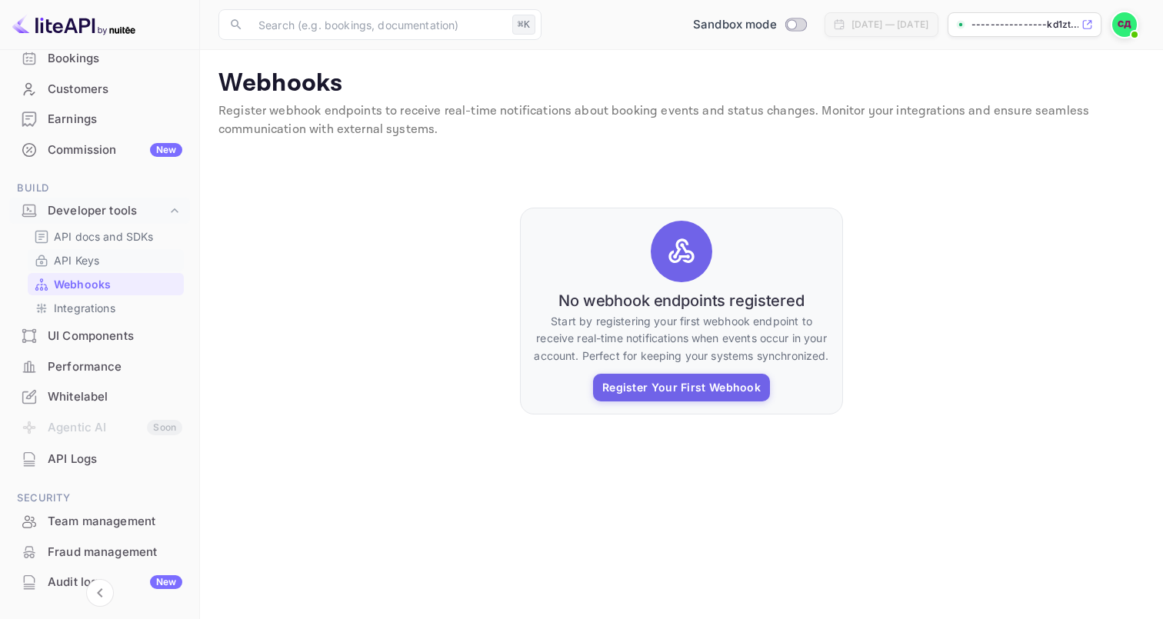
click at [62, 258] on p "API Keys" at bounding box center [76, 260] width 45 height 16
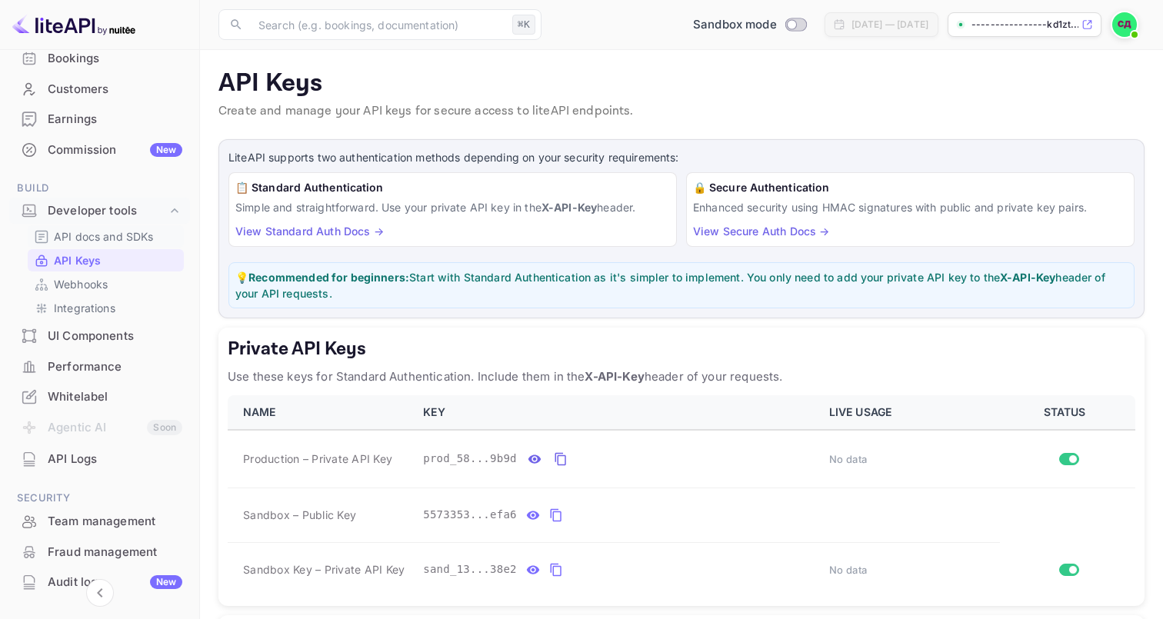
click at [115, 236] on p "API docs and SDKs" at bounding box center [104, 236] width 100 height 16
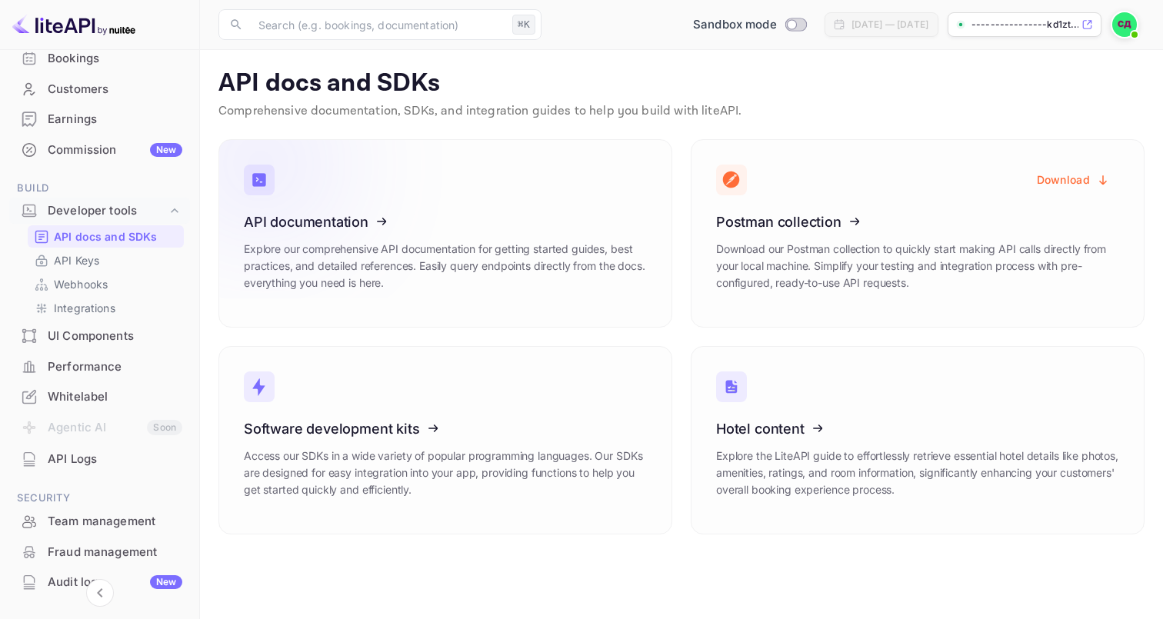
click at [345, 217] on icon at bounding box center [338, 219] width 239 height 158
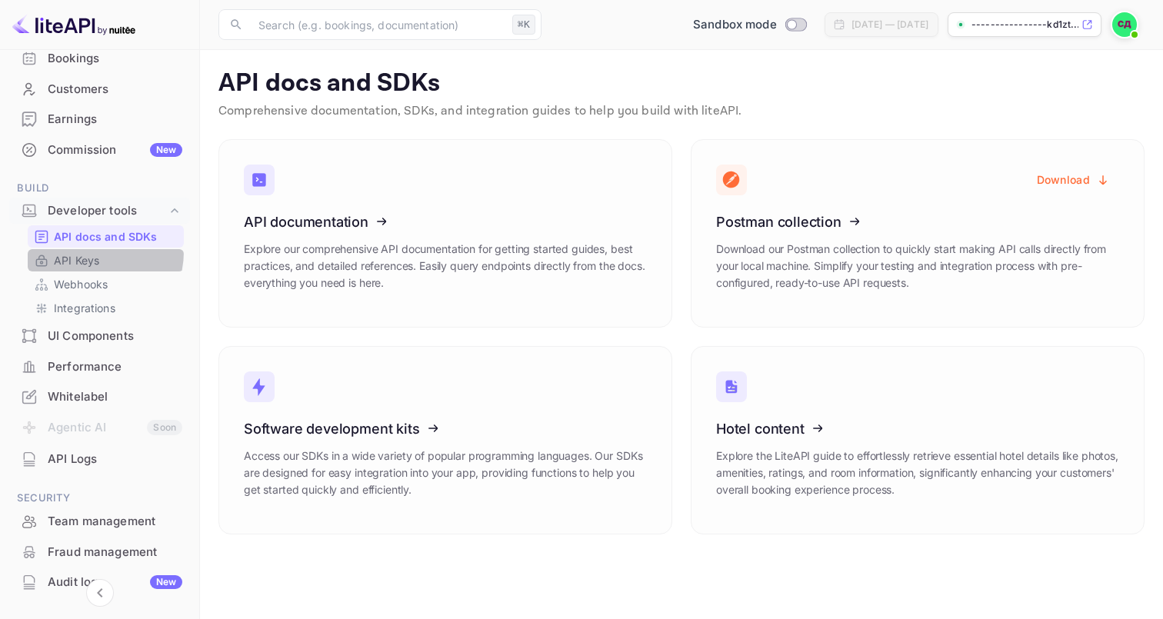
click at [87, 251] on div "API Keys" at bounding box center [106, 260] width 156 height 22
click at [86, 261] on p "API Keys" at bounding box center [76, 260] width 45 height 16
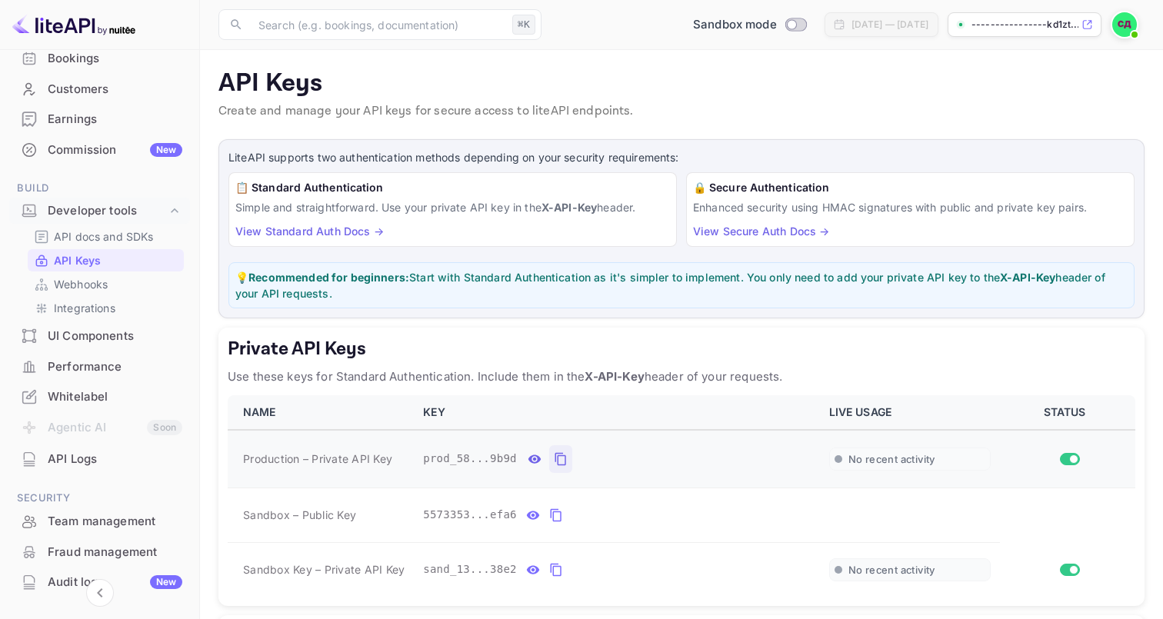
click at [557, 457] on icon "private api keys table" at bounding box center [559, 459] width 11 height 13
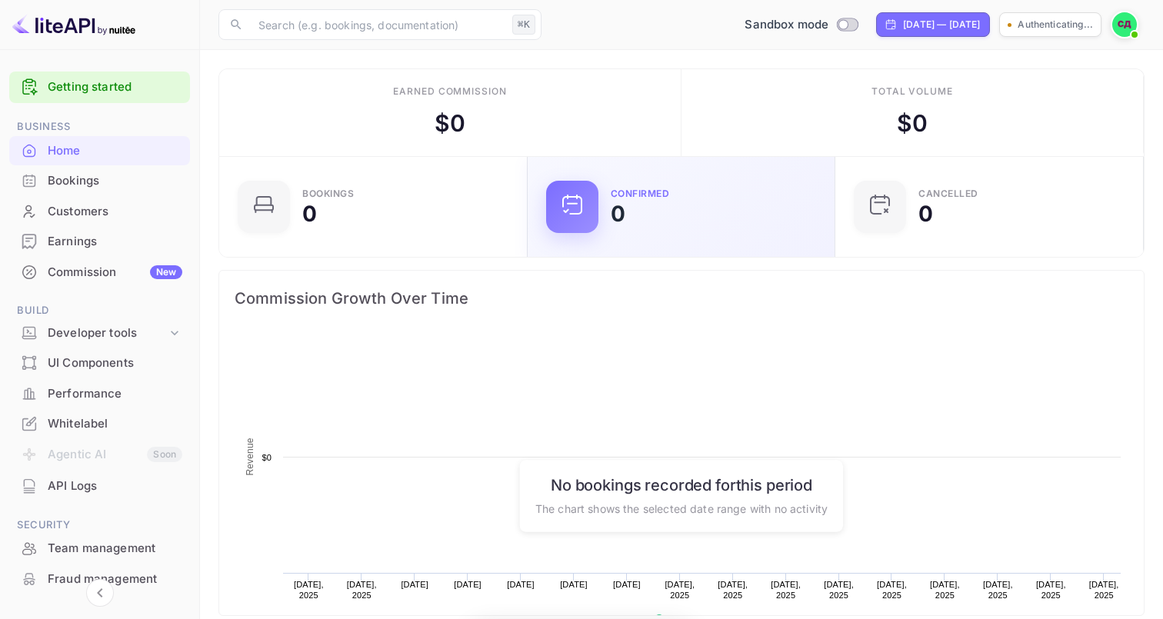
scroll to position [250, 299]
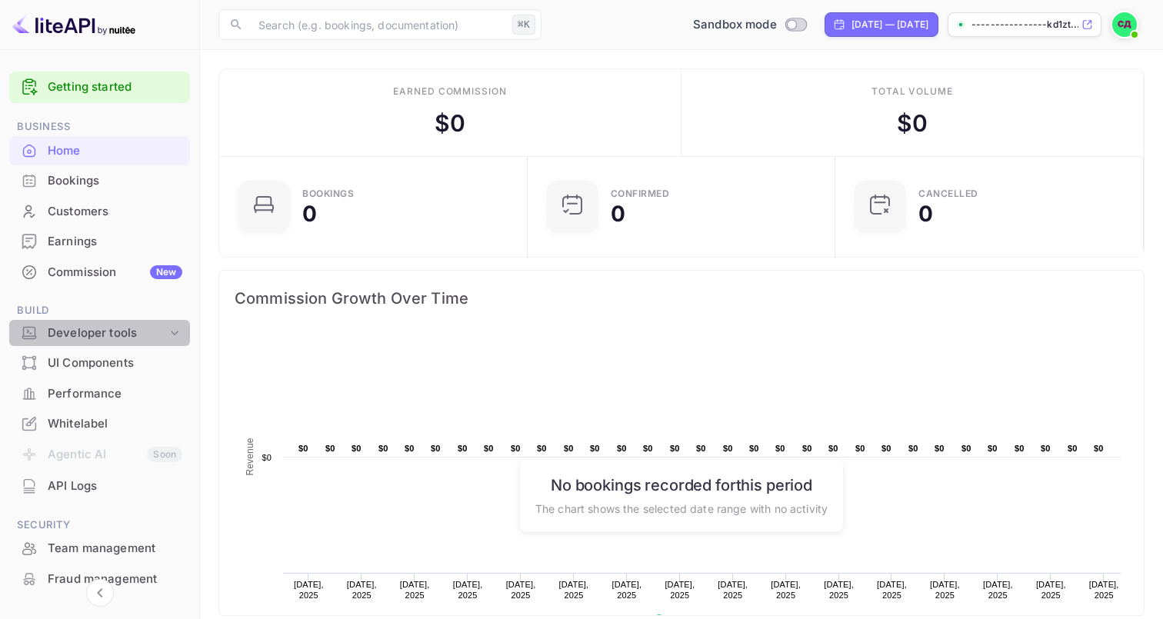
click at [135, 331] on div "Developer tools" at bounding box center [107, 333] width 119 height 18
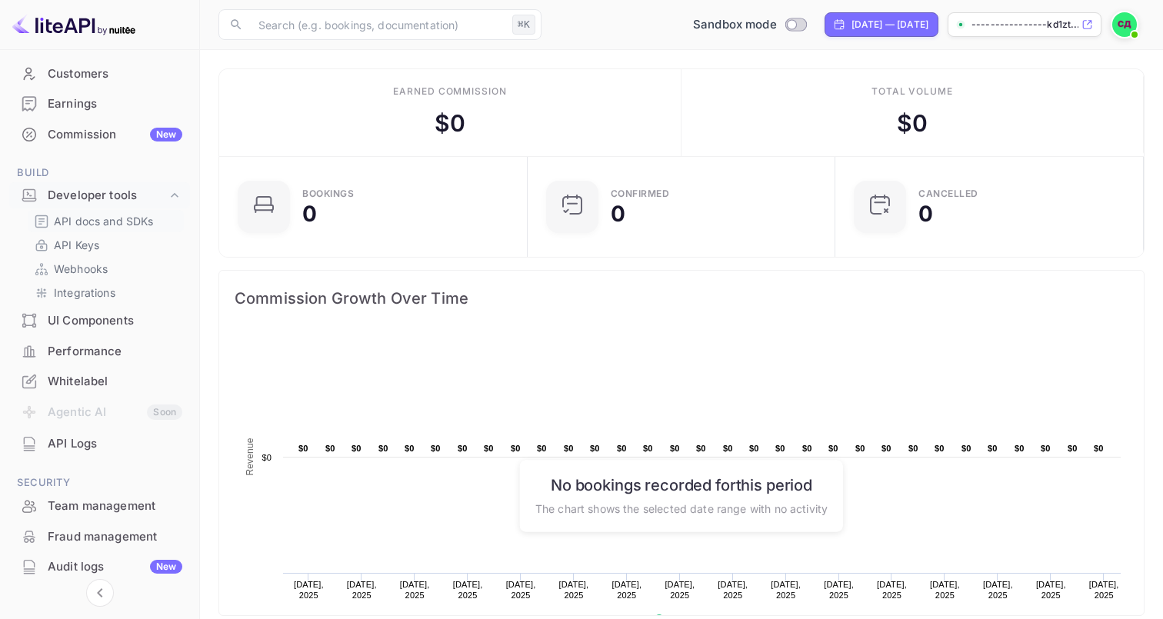
scroll to position [75, 0]
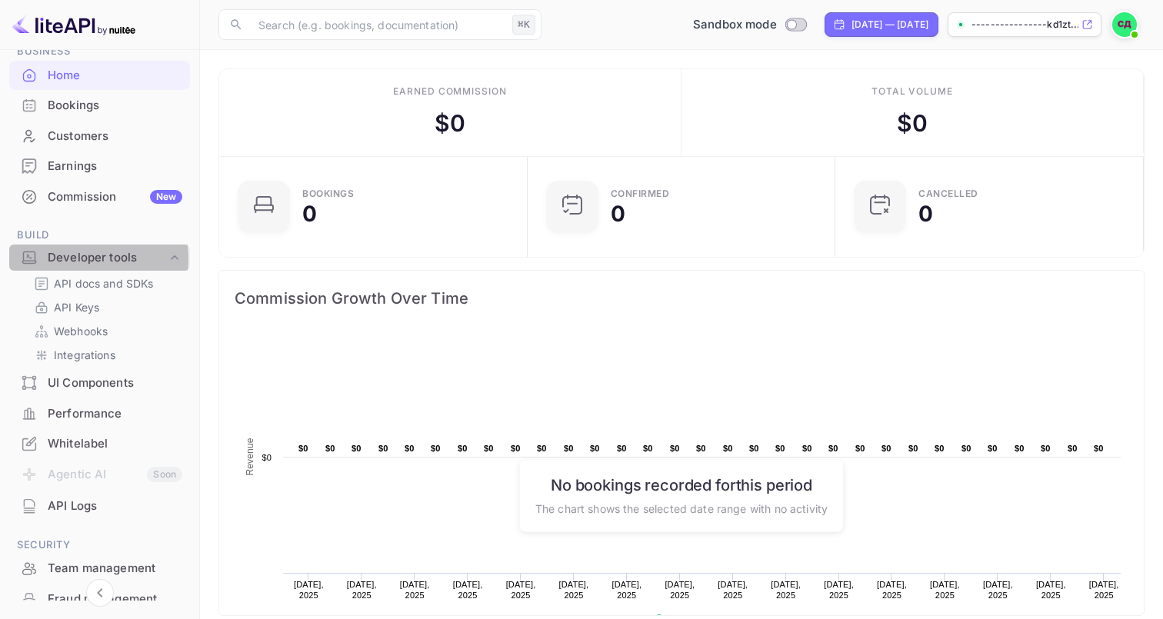
click at [83, 258] on div "Developer tools" at bounding box center [107, 258] width 119 height 18
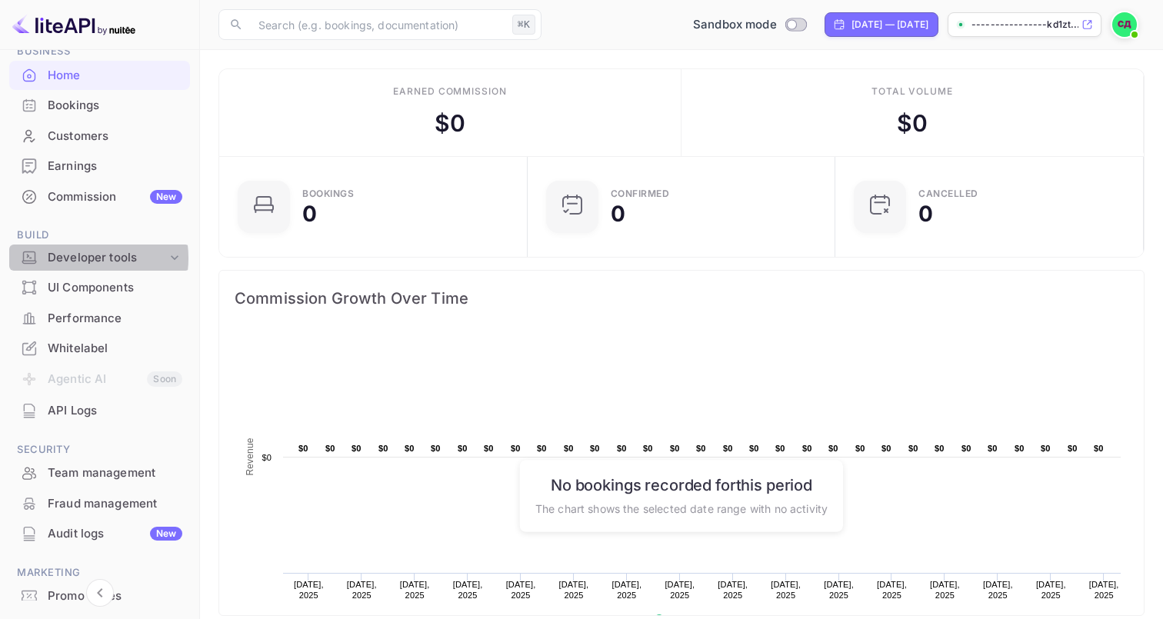
click at [84, 258] on div "Developer tools" at bounding box center [107, 258] width 119 height 18
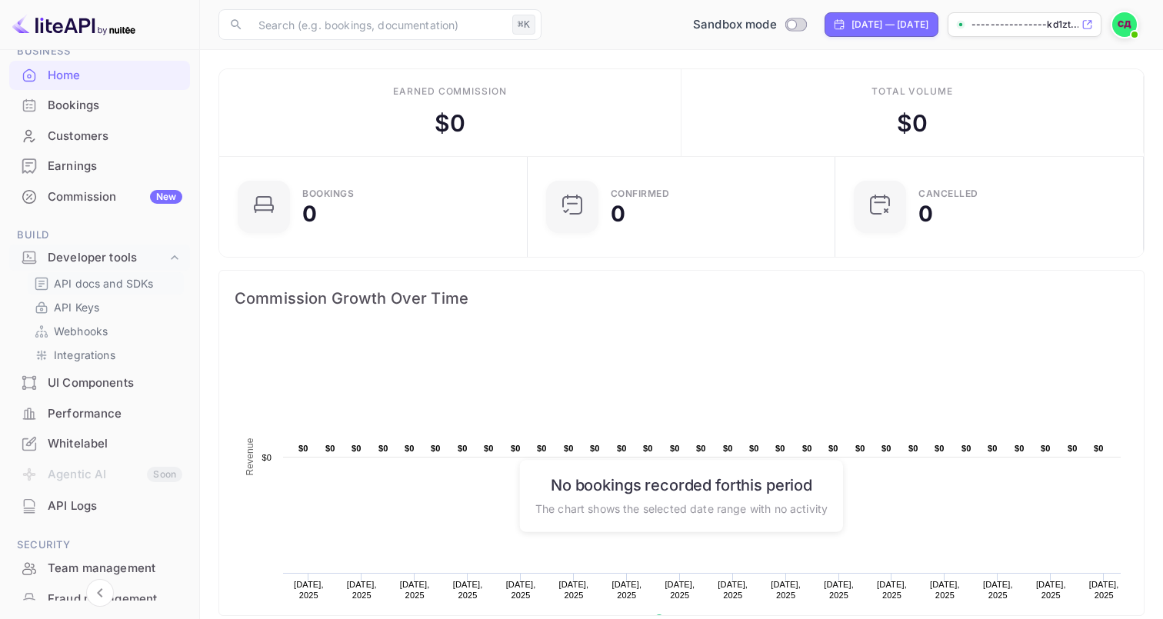
click at [109, 276] on p "API docs and SDKs" at bounding box center [104, 283] width 100 height 16
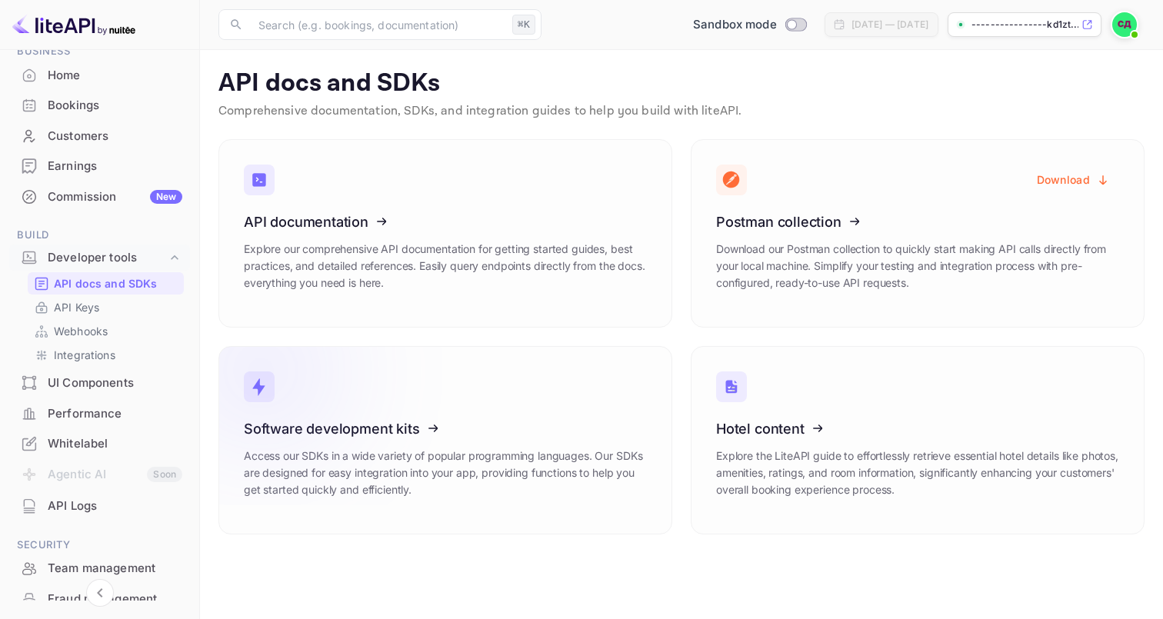
click at [380, 426] on icon at bounding box center [338, 426] width 239 height 158
